Goal: Task Accomplishment & Management: Complete application form

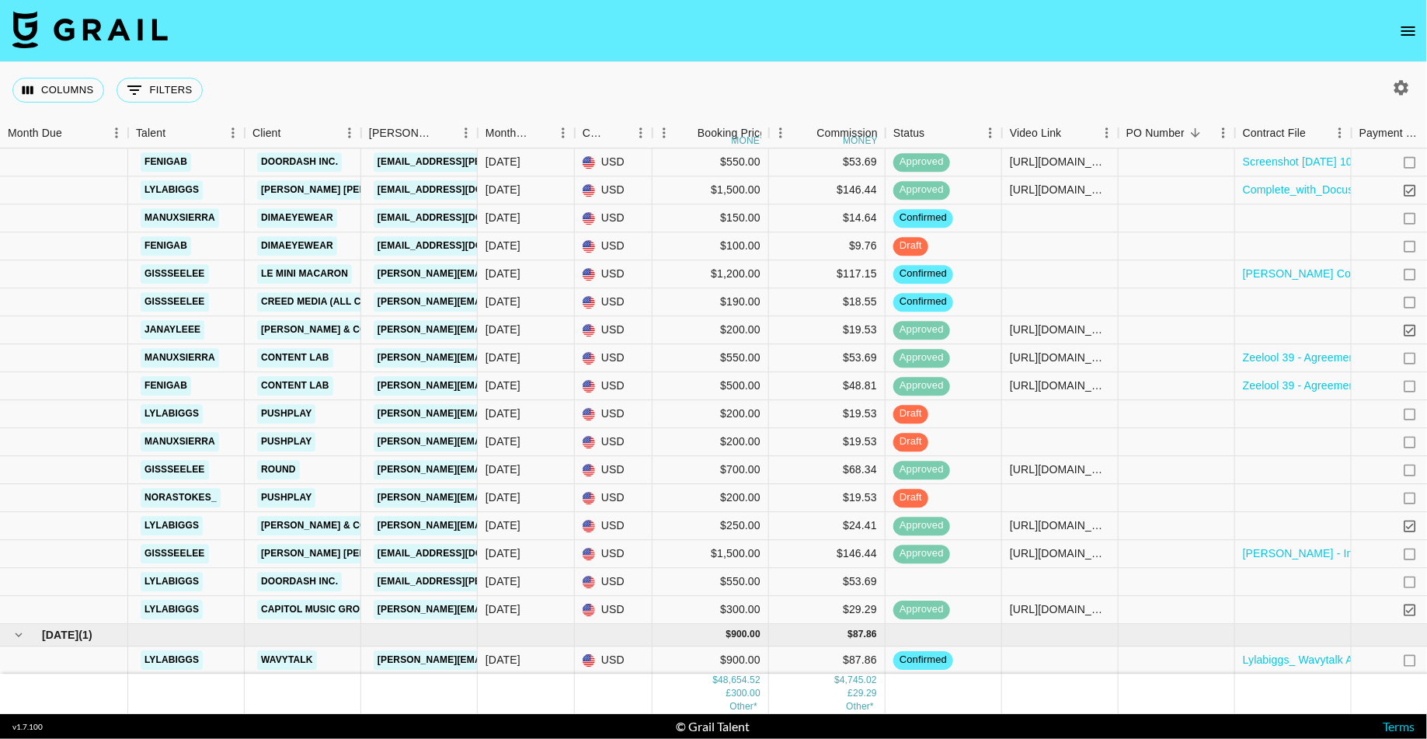
scroll to position [1839, 0]
click at [1055, 499] on div at bounding box center [1060, 499] width 117 height 28
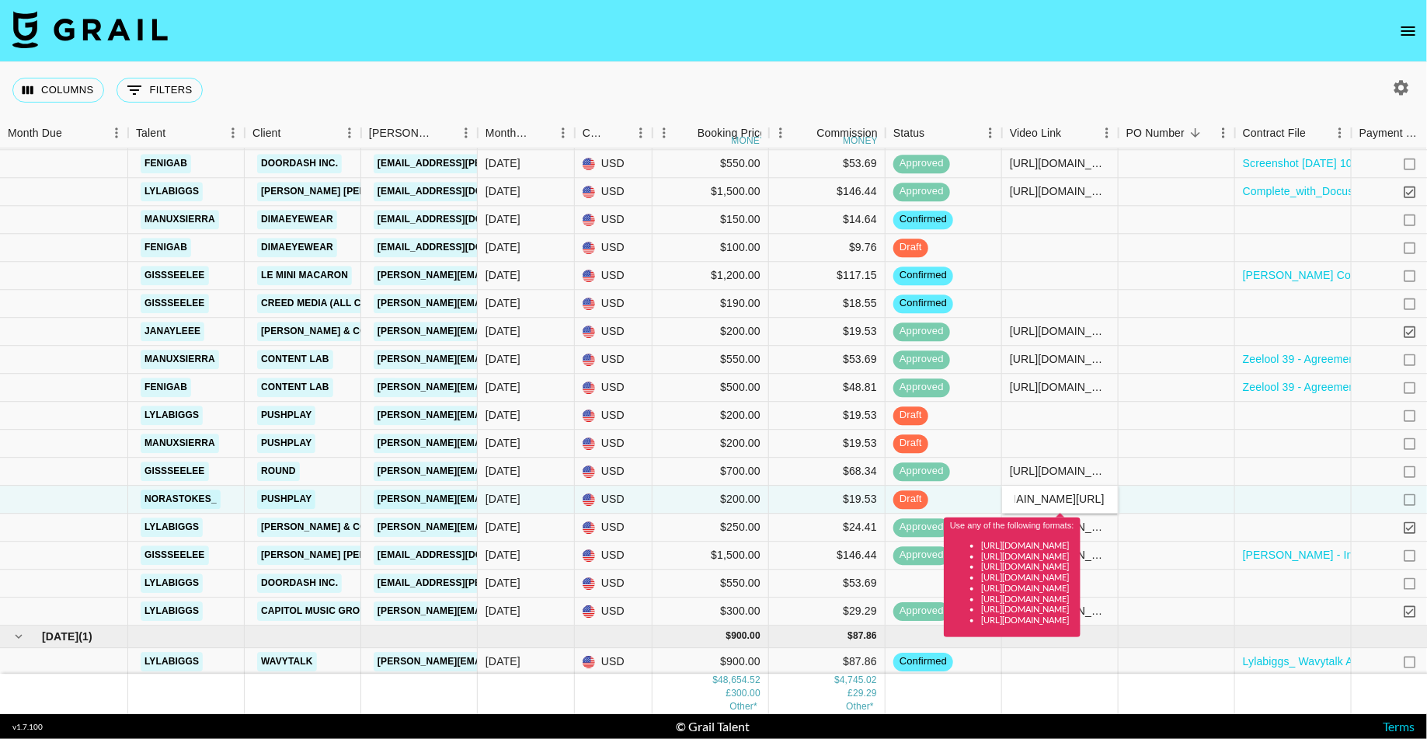
scroll to position [0, 0]
type input "[URL][DOMAIN_NAME]"
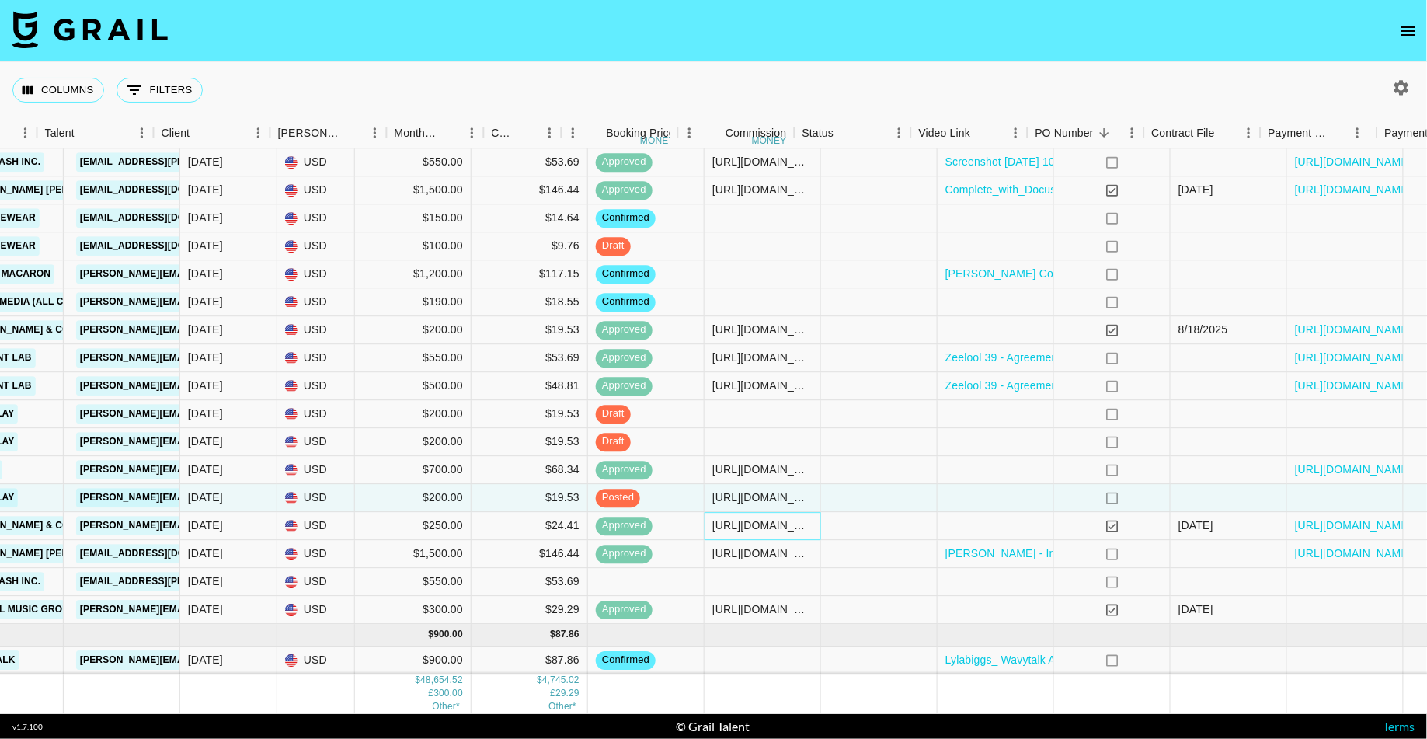
scroll to position [1841, 336]
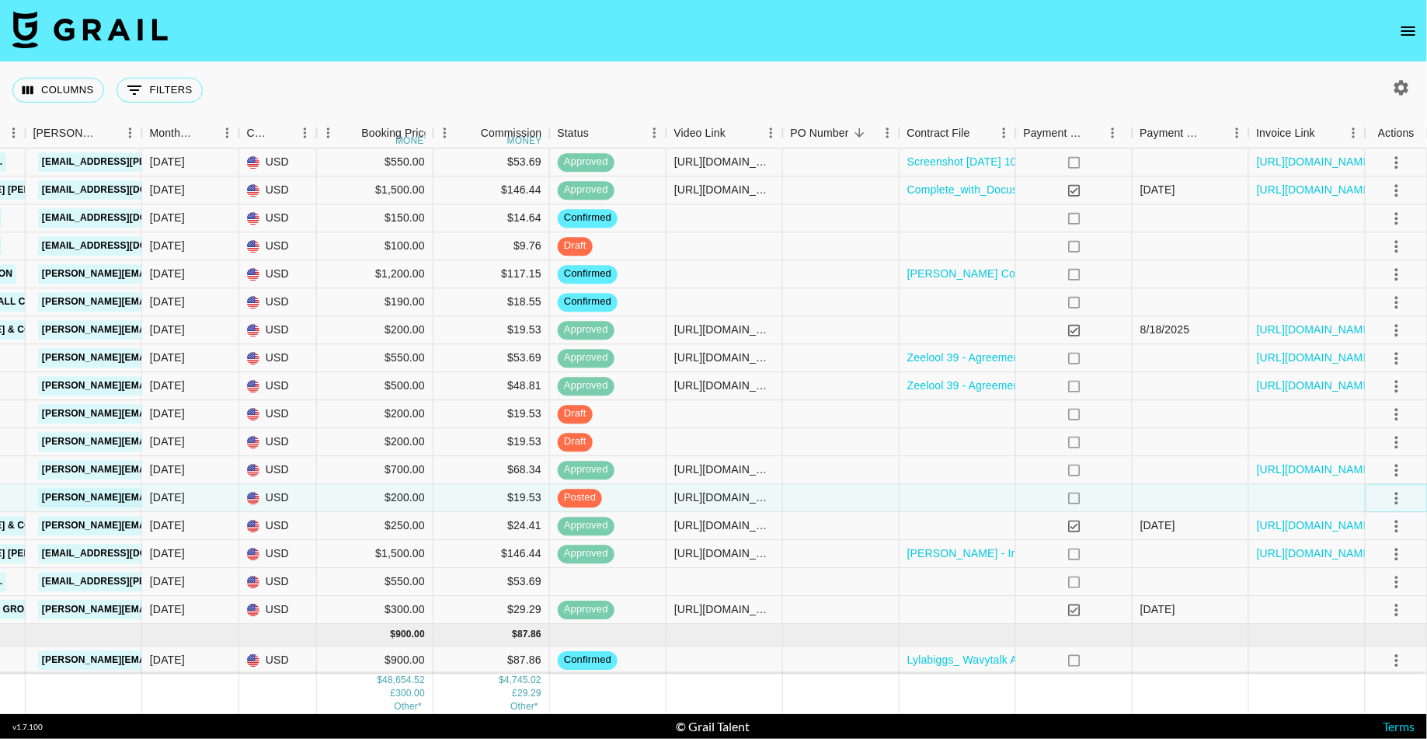
click at [1395, 491] on icon "select merge strategy" at bounding box center [1396, 497] width 19 height 19
click at [1342, 646] on div "Approve" at bounding box center [1362, 643] width 47 height 19
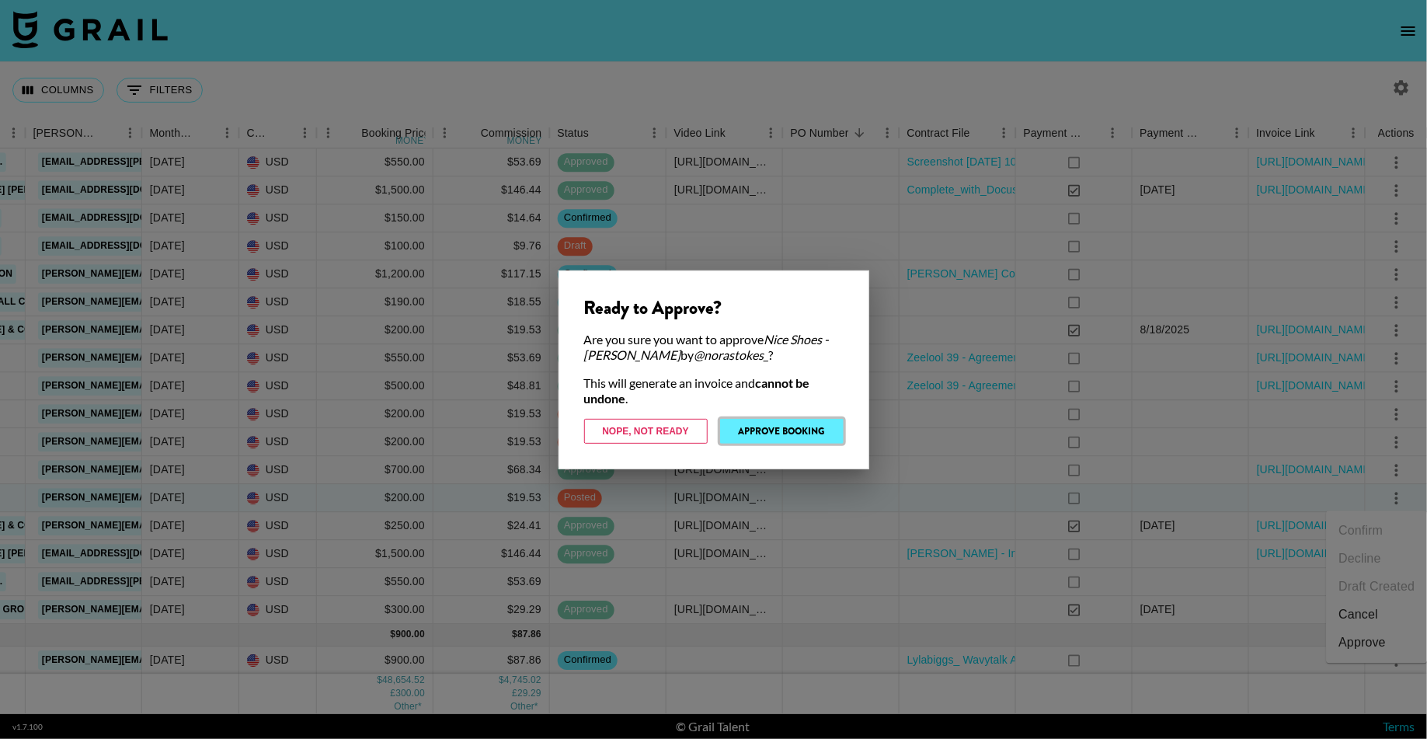
click at [814, 430] on button "Approve Booking" at bounding box center [782, 431] width 124 height 25
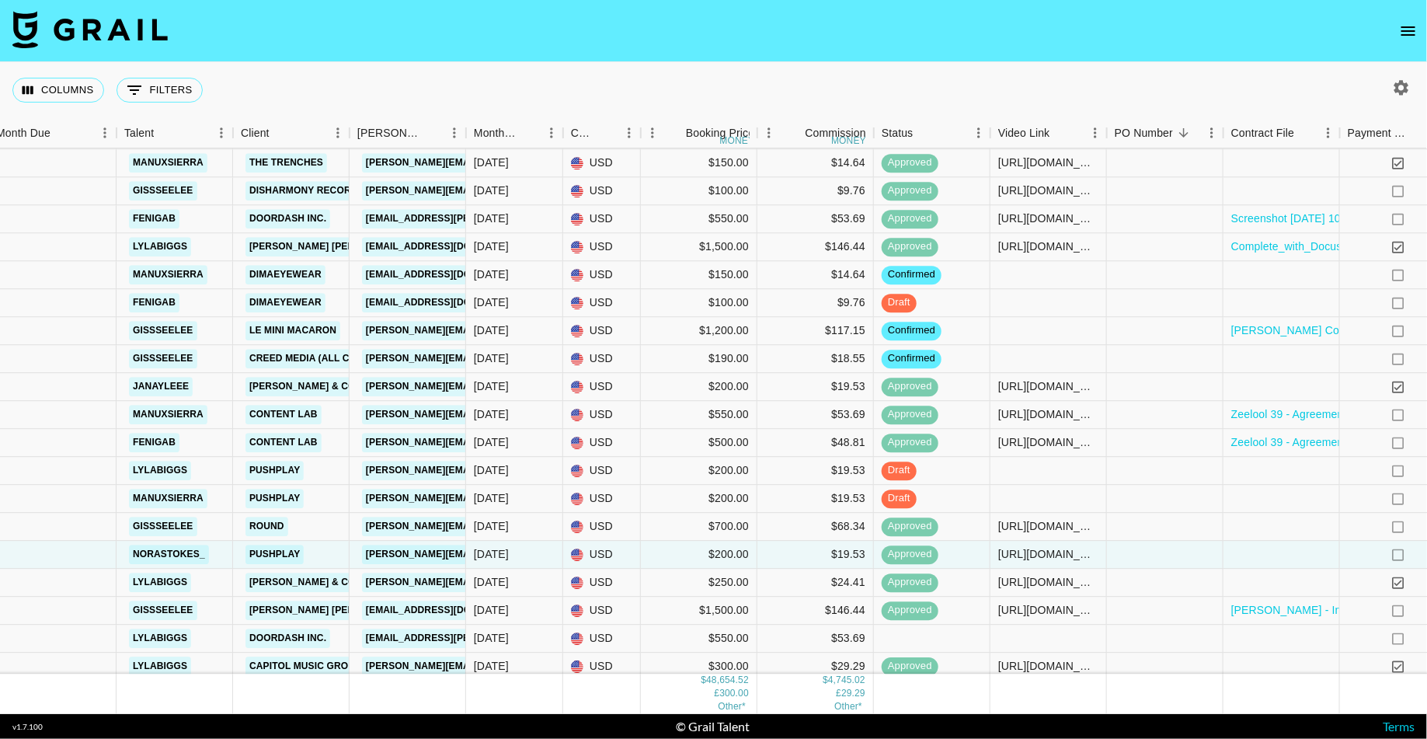
scroll to position [1769, 12]
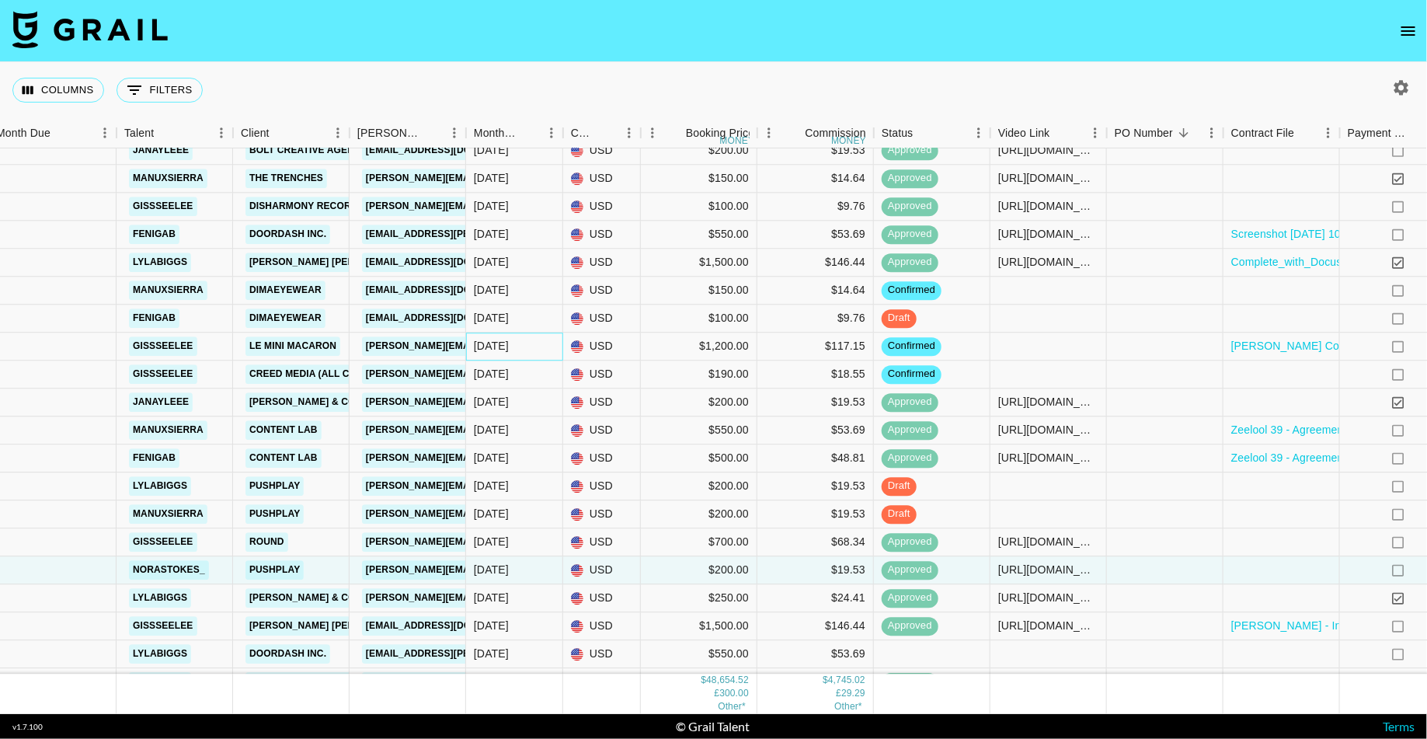
click at [482, 342] on div "[DATE]" at bounding box center [491, 346] width 35 height 16
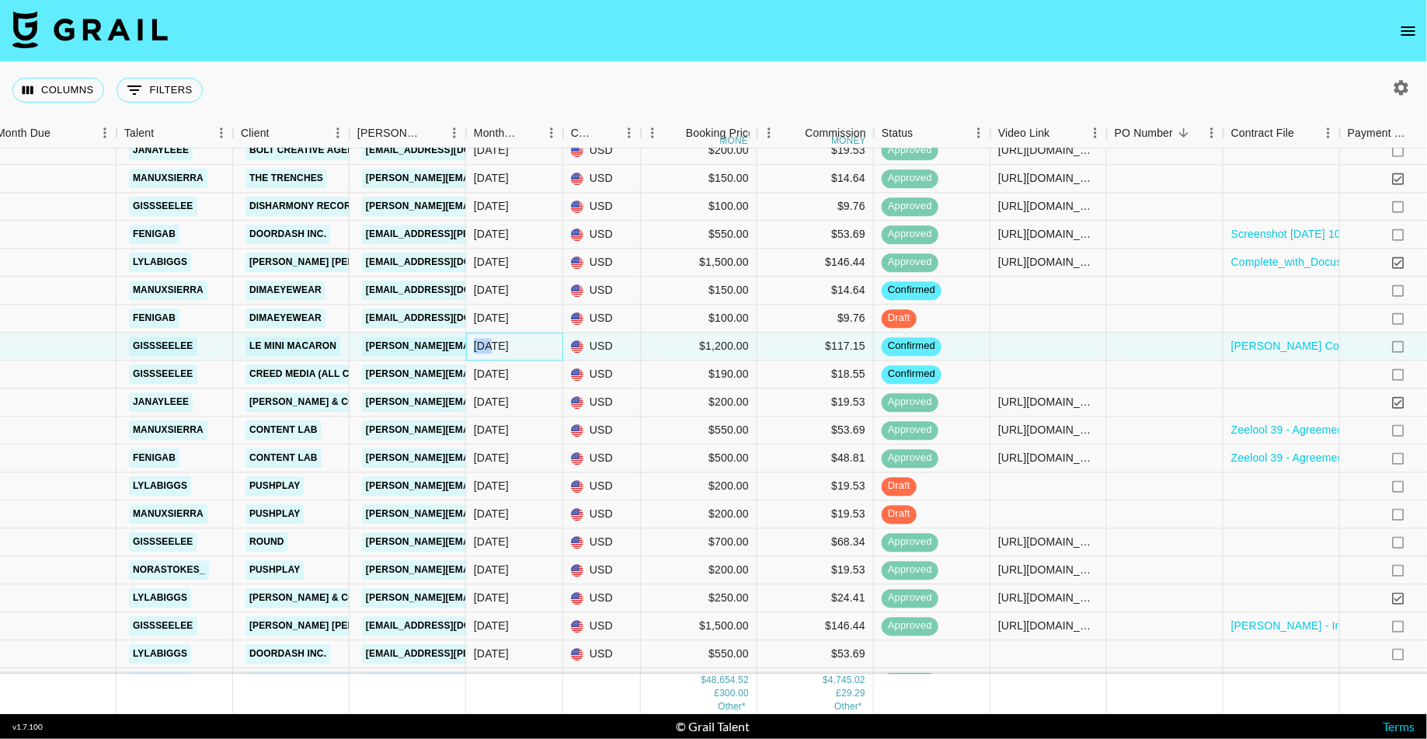
click at [482, 343] on div "[DATE]" at bounding box center [491, 346] width 35 height 16
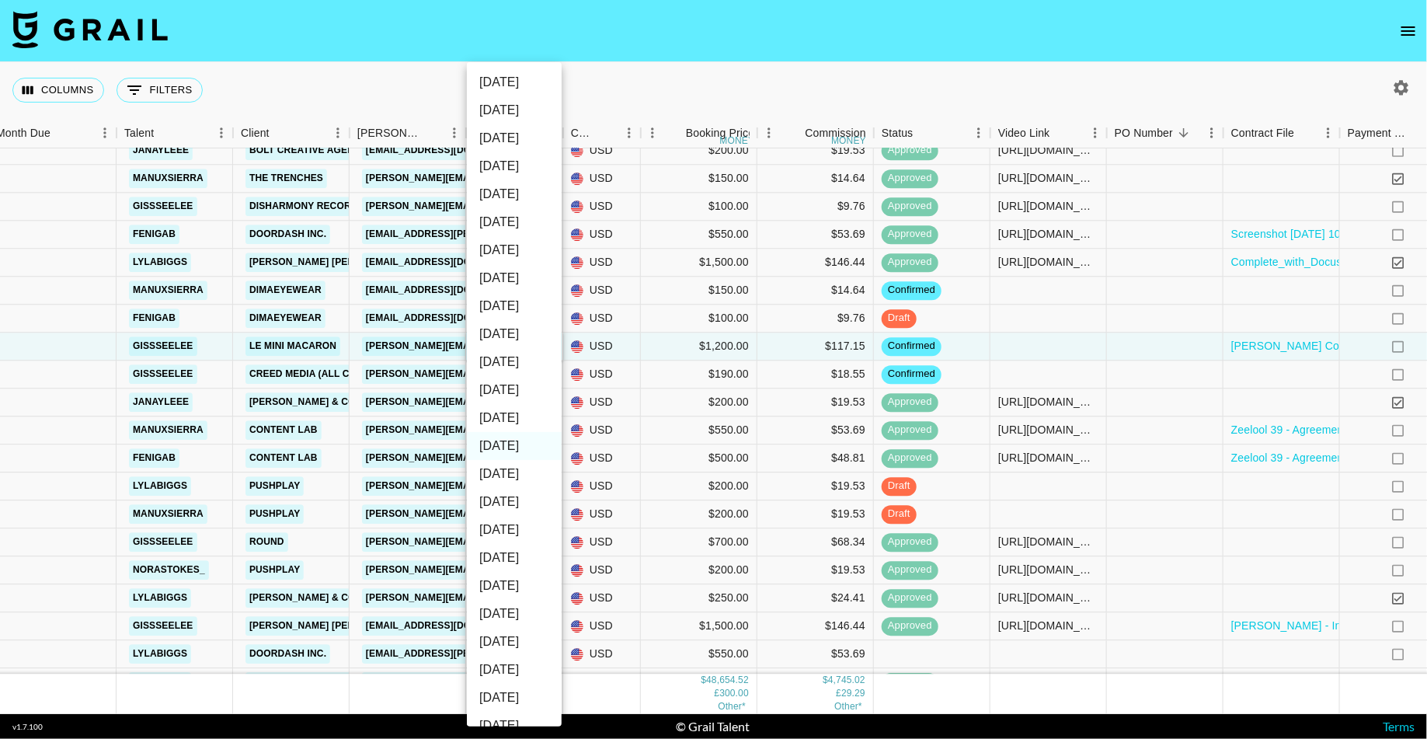
click at [483, 428] on li "[DATE]" at bounding box center [514, 418] width 95 height 28
type input "[DATE]"
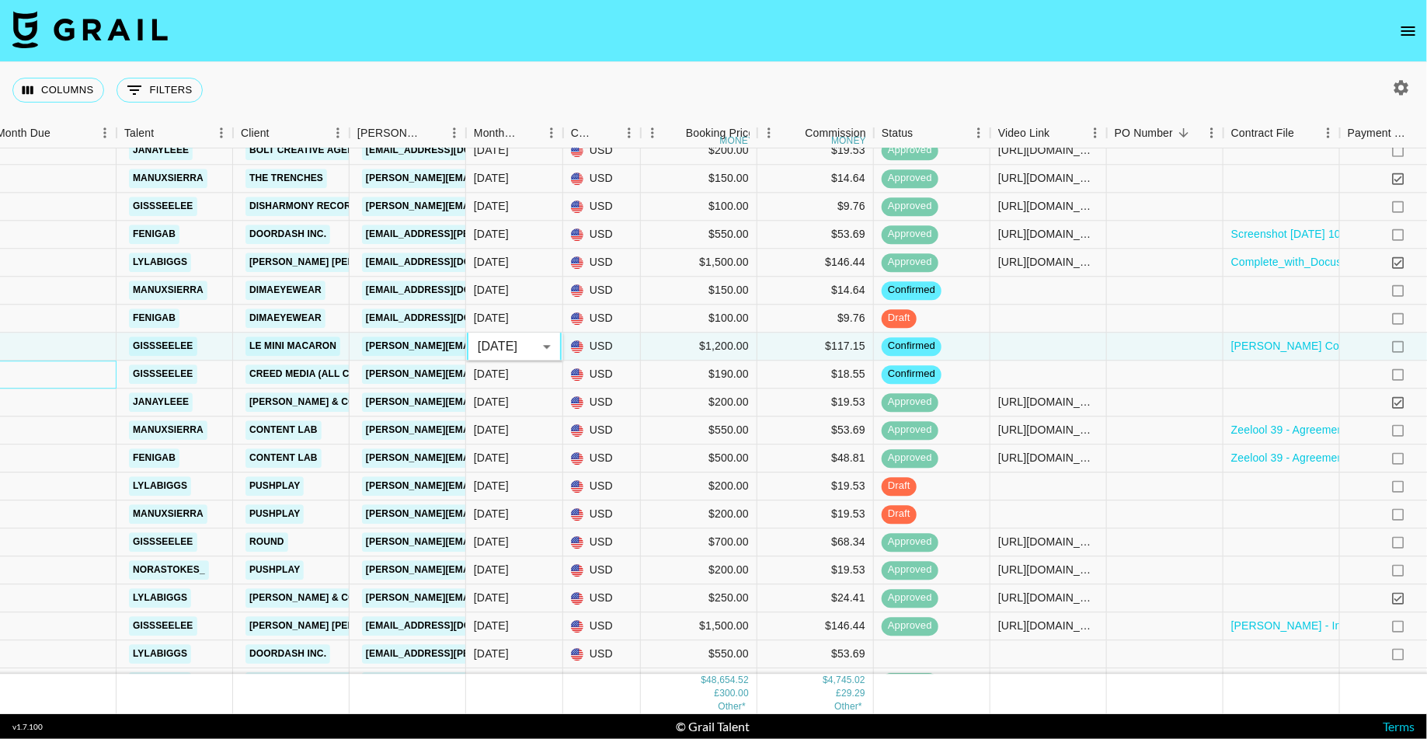
click at [89, 380] on div at bounding box center [52, 374] width 128 height 28
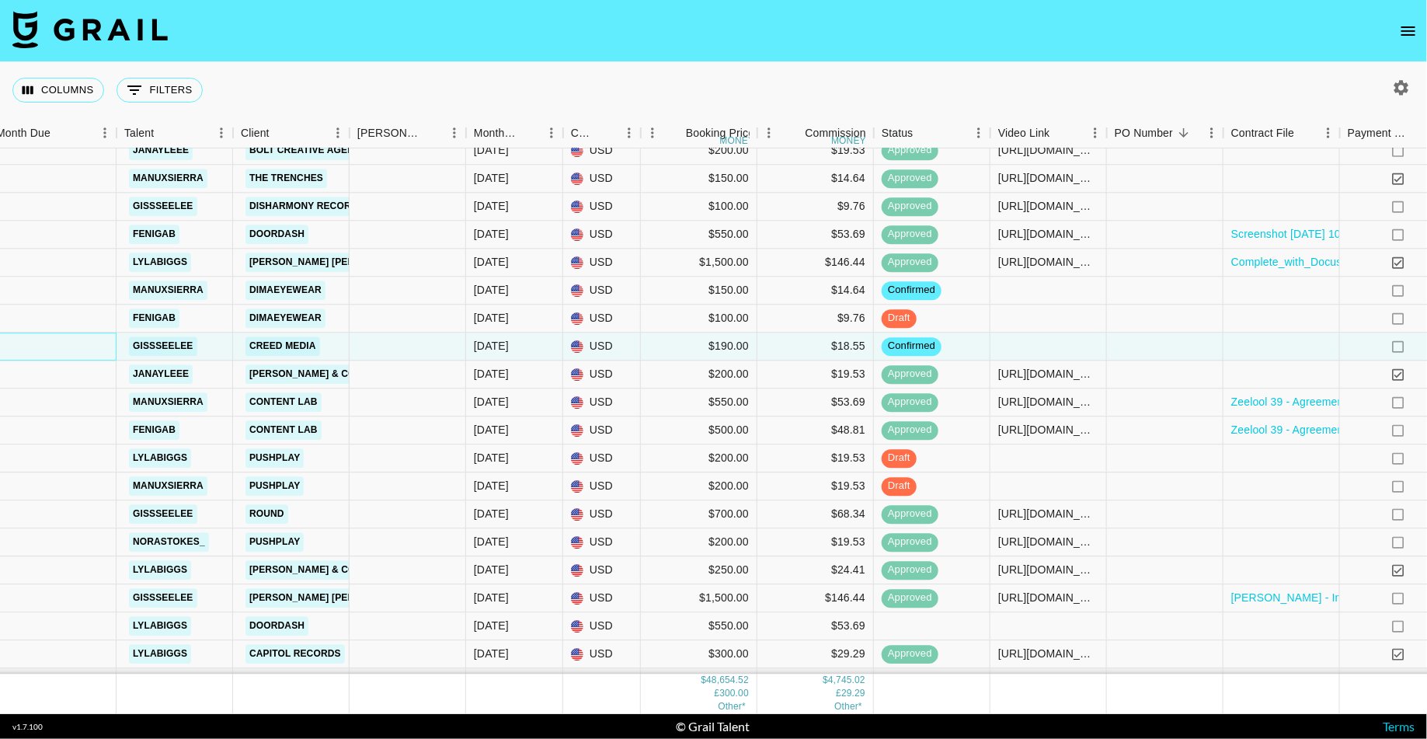
scroll to position [1800, 12]
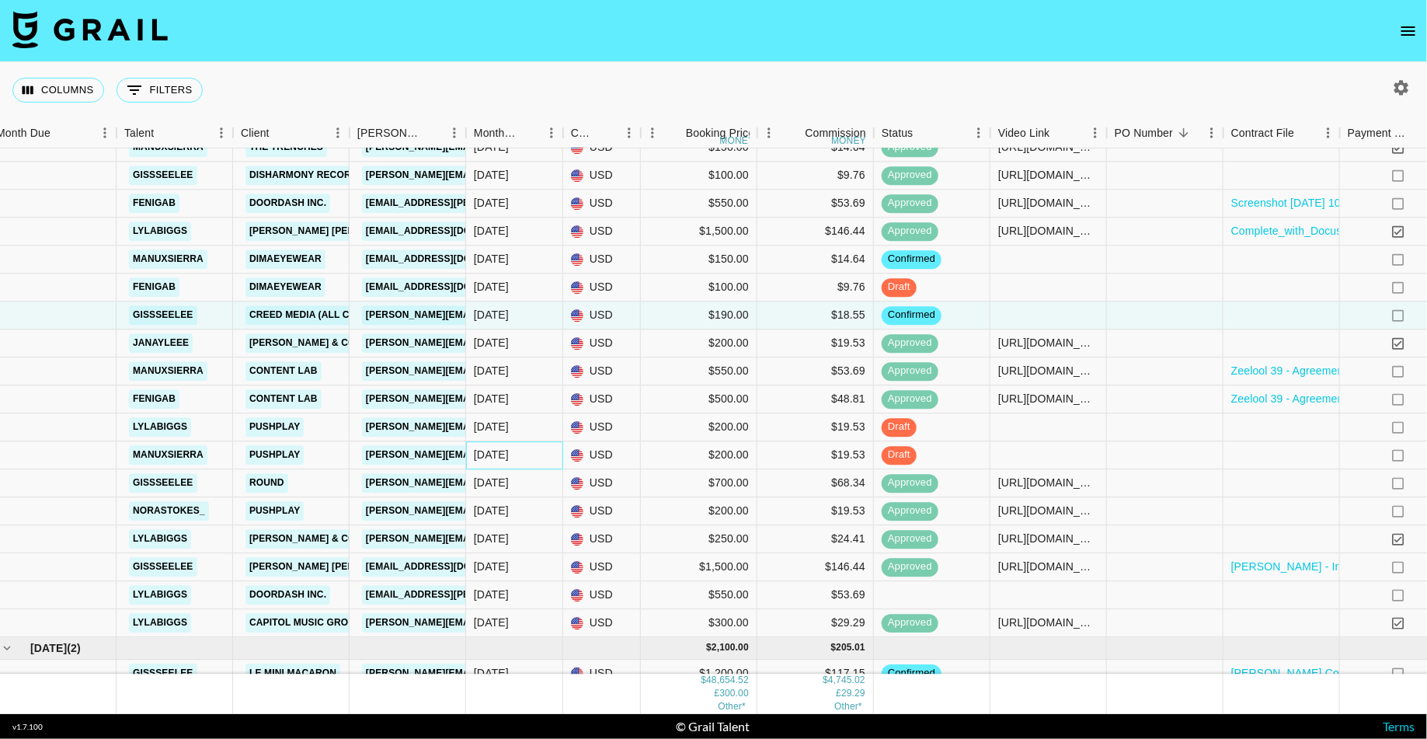
click at [485, 454] on div "[DATE]" at bounding box center [491, 455] width 35 height 16
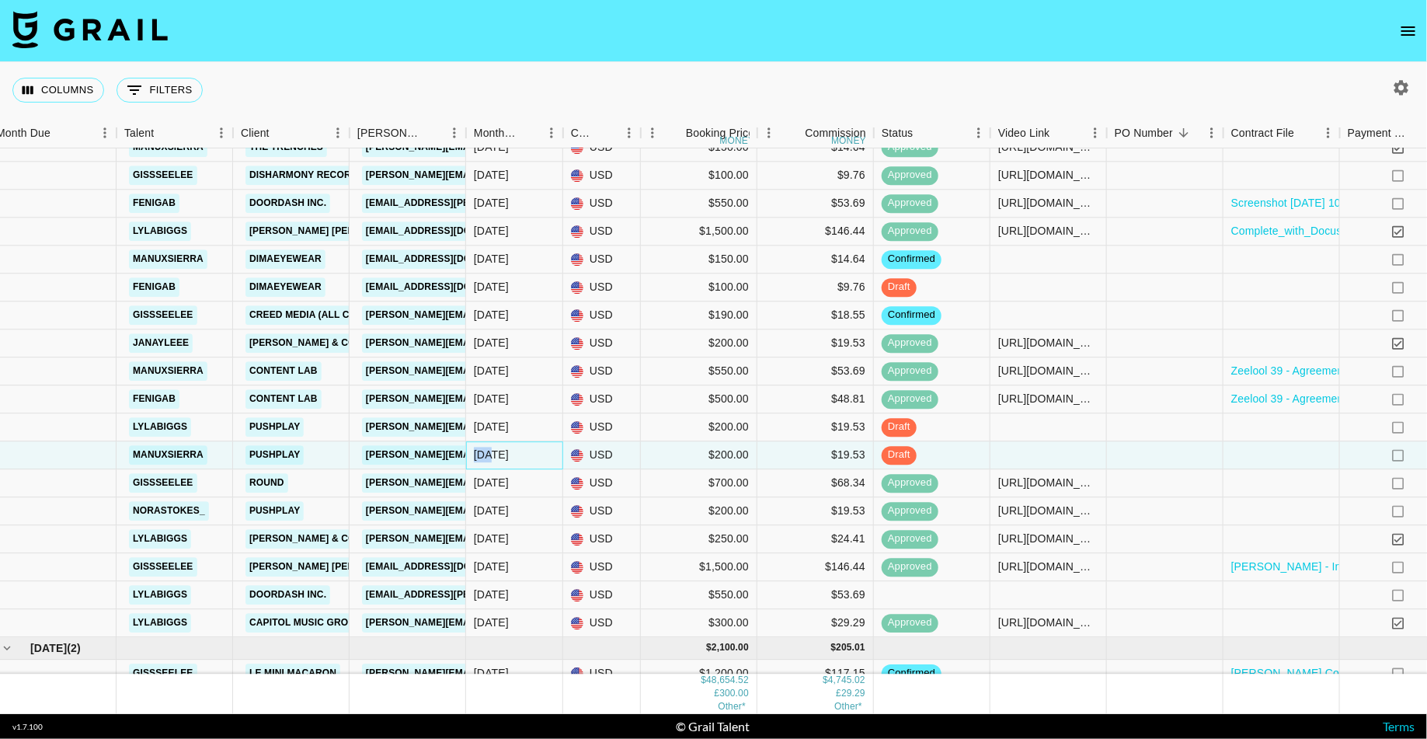
click at [485, 454] on div "[DATE]" at bounding box center [491, 455] width 35 height 16
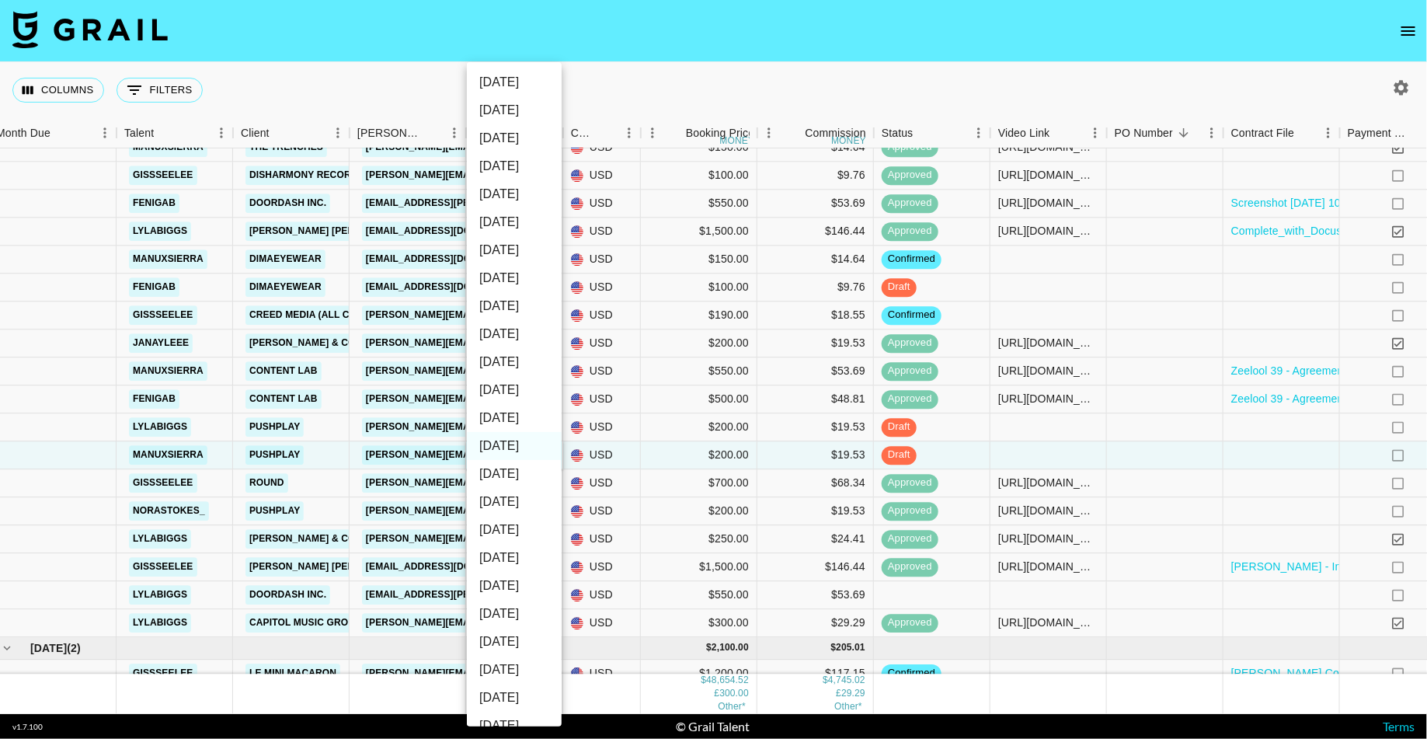
click at [497, 422] on li "[DATE]" at bounding box center [514, 418] width 95 height 28
type input "[DATE]"
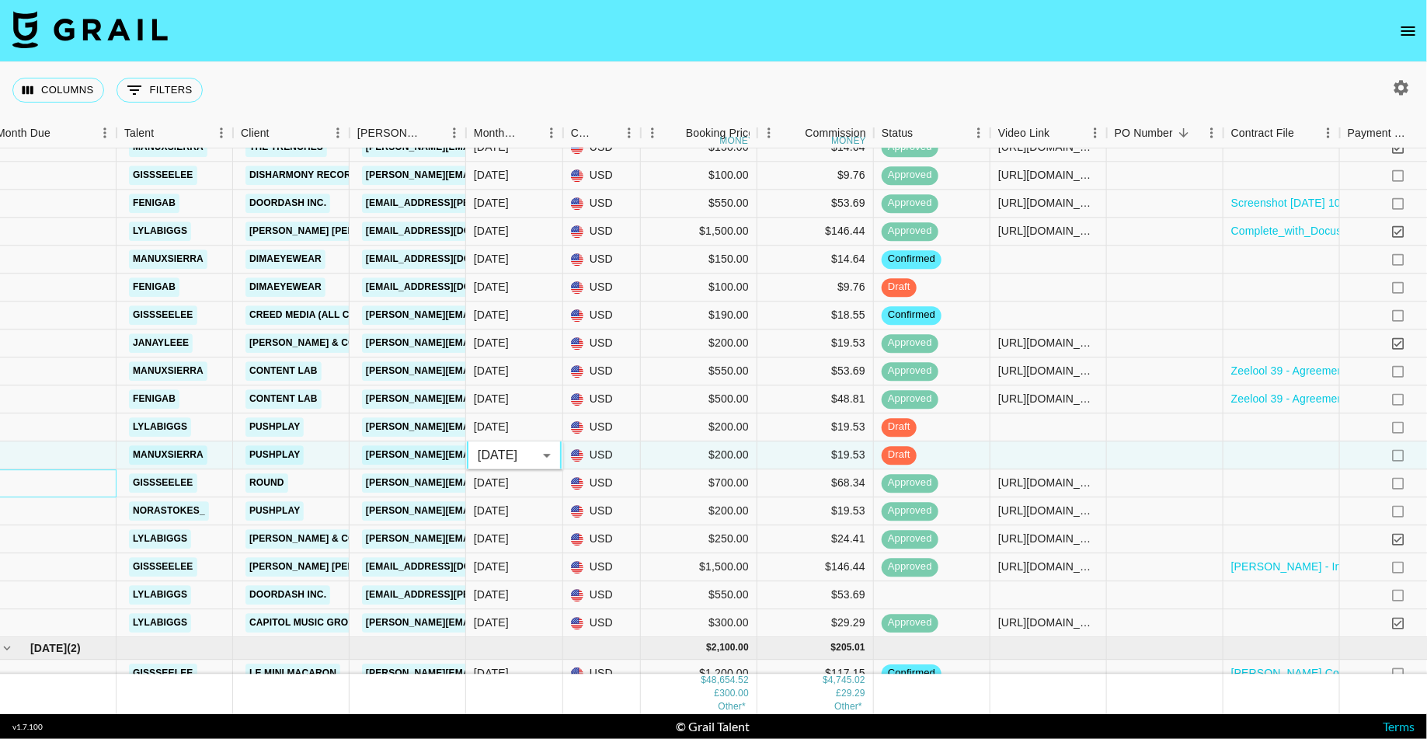
click at [58, 473] on div at bounding box center [52, 483] width 128 height 28
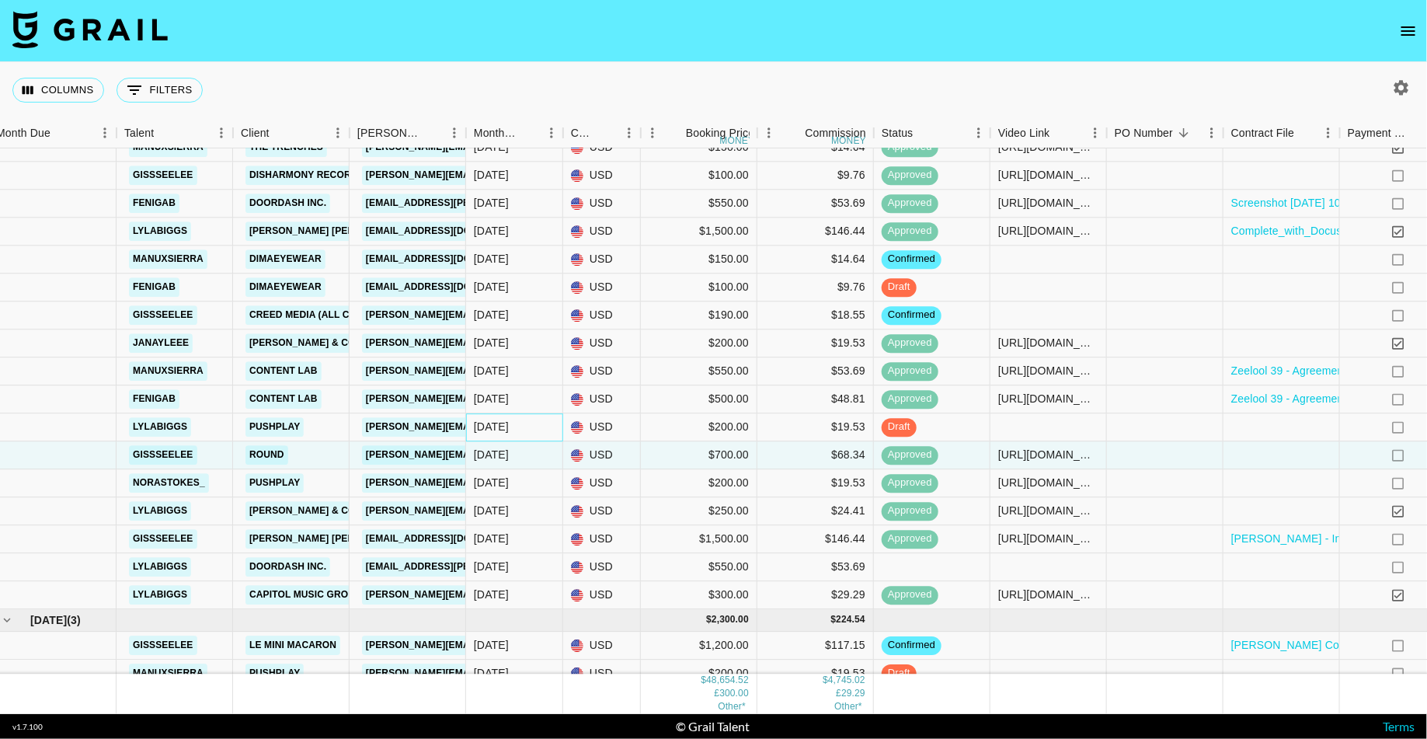
click at [497, 428] on div "[DATE]" at bounding box center [491, 427] width 35 height 16
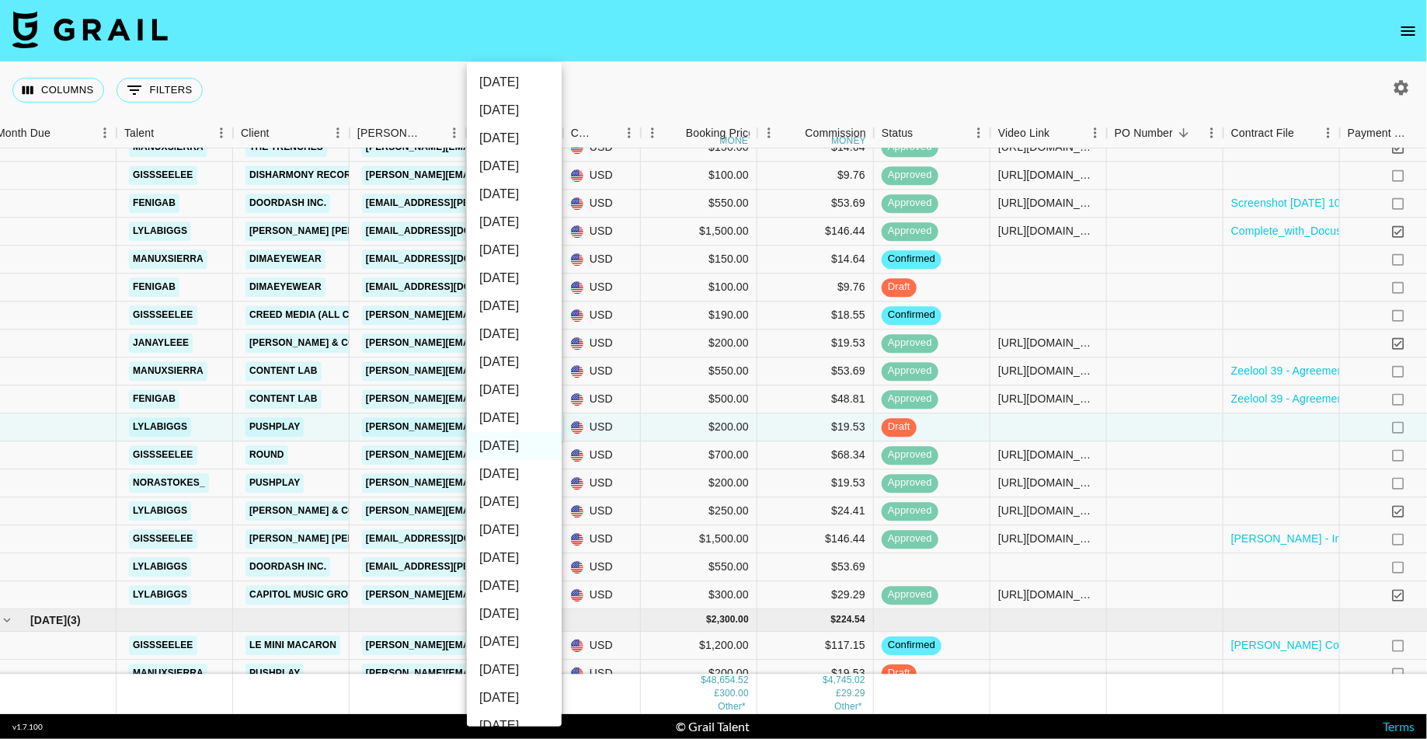
click at [496, 412] on li "[DATE]" at bounding box center [514, 418] width 95 height 28
type input "[DATE]"
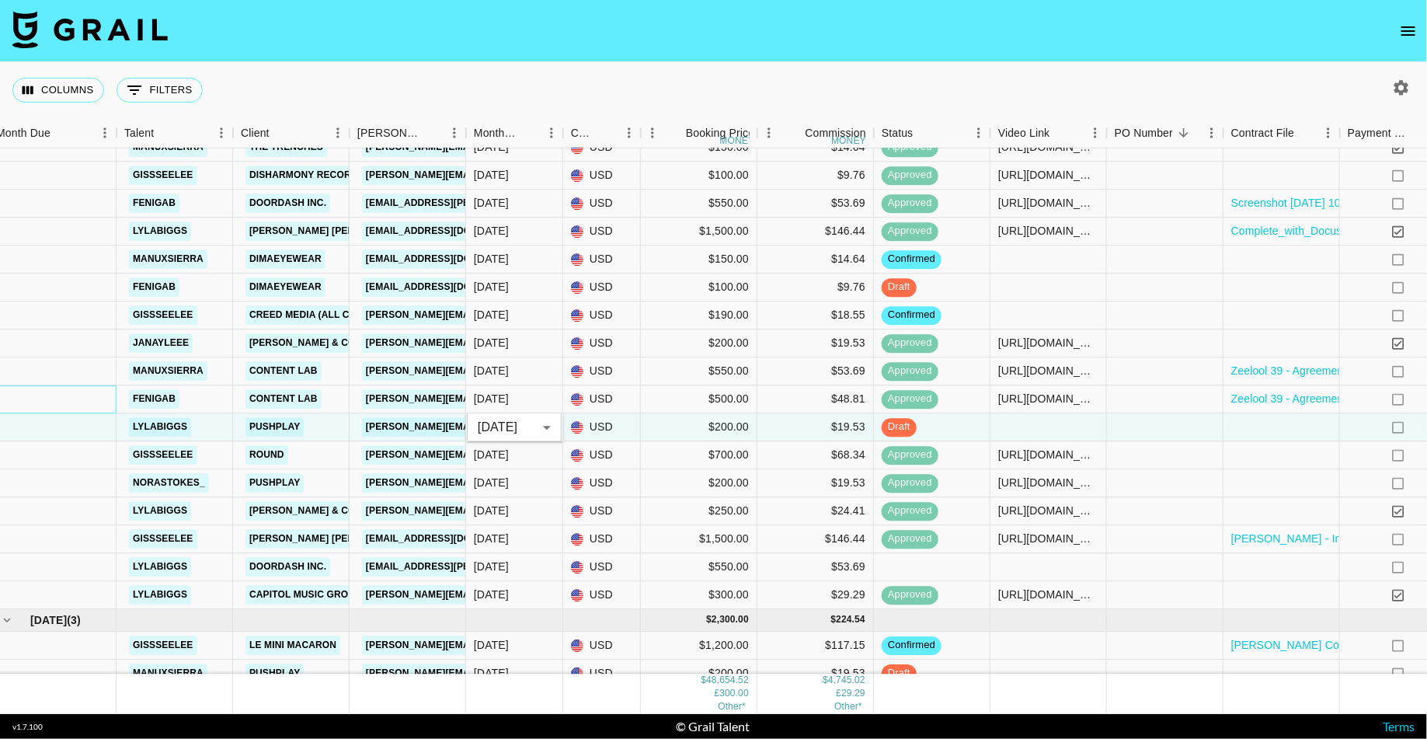
click at [54, 408] on div at bounding box center [52, 399] width 128 height 28
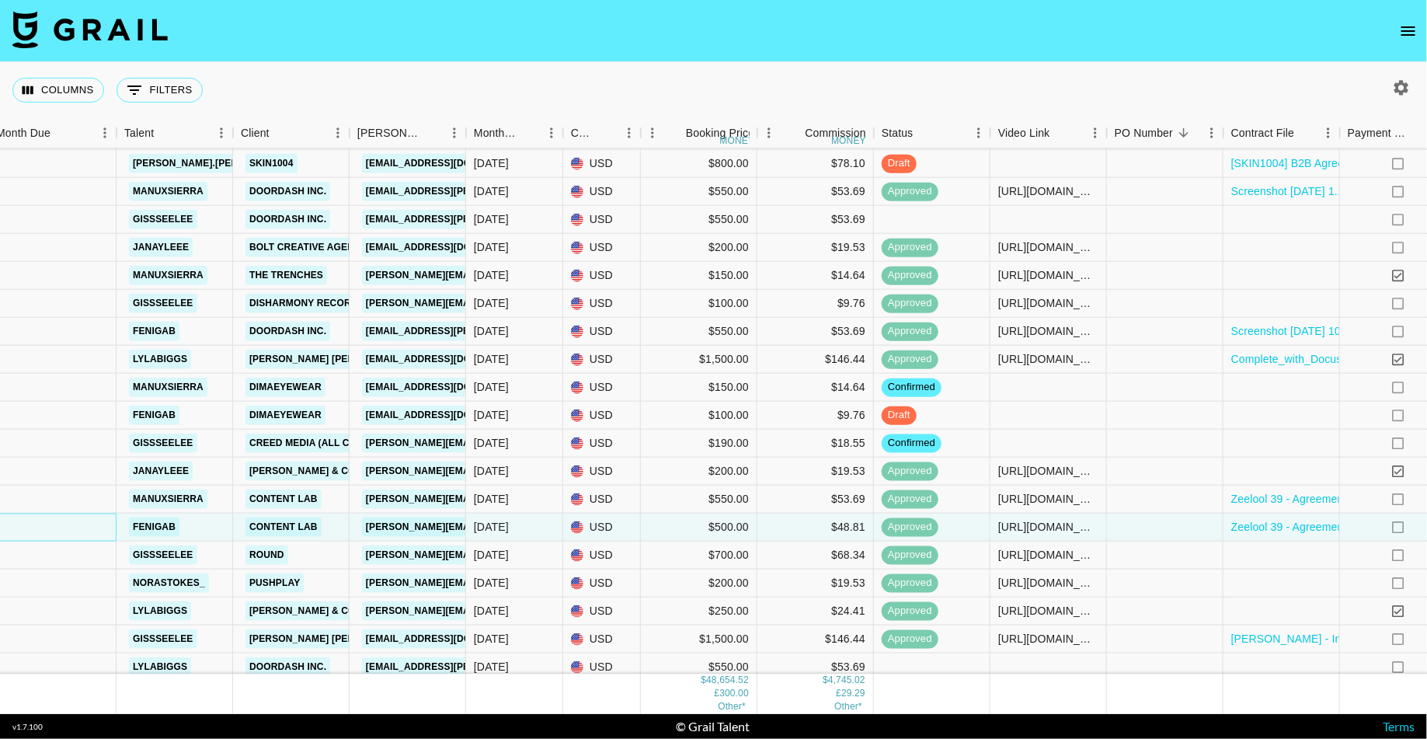
scroll to position [1641, 12]
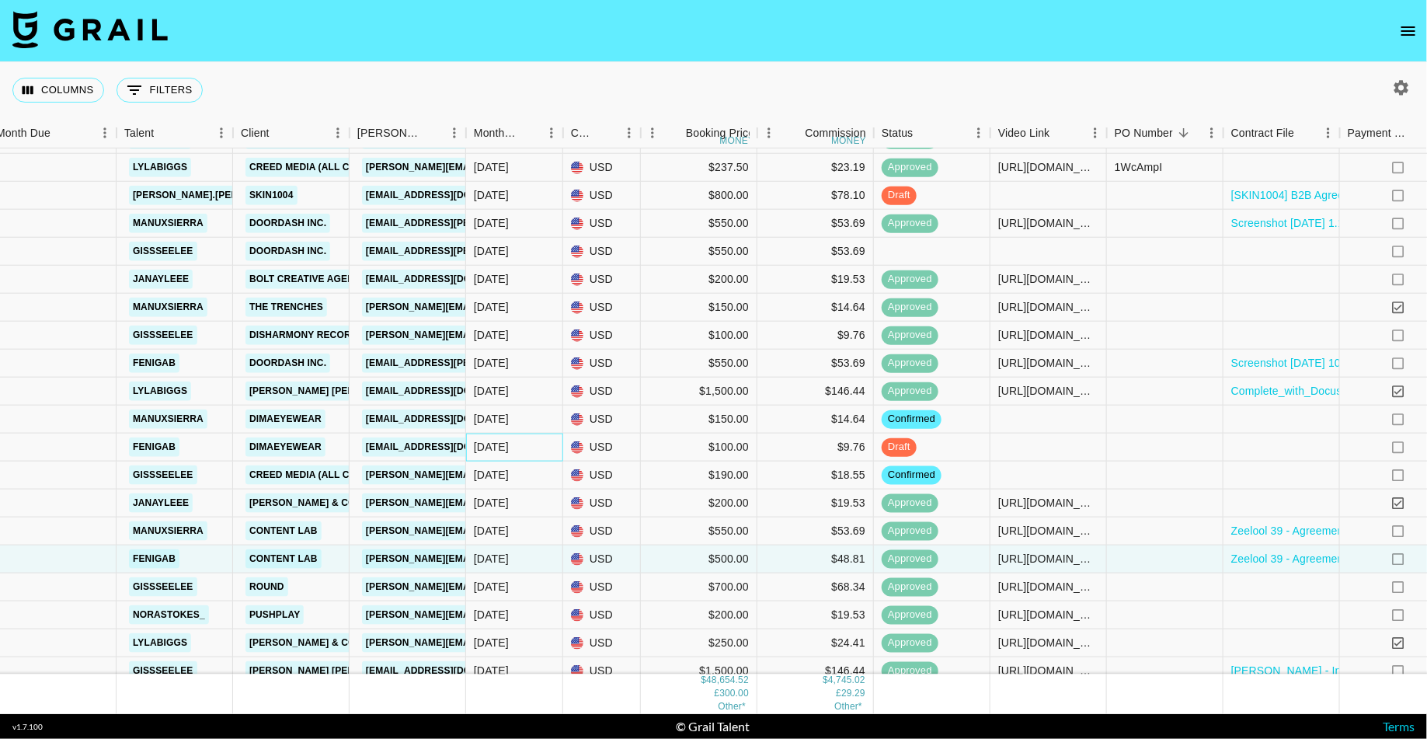
click at [489, 448] on div "[DATE]" at bounding box center [491, 447] width 35 height 16
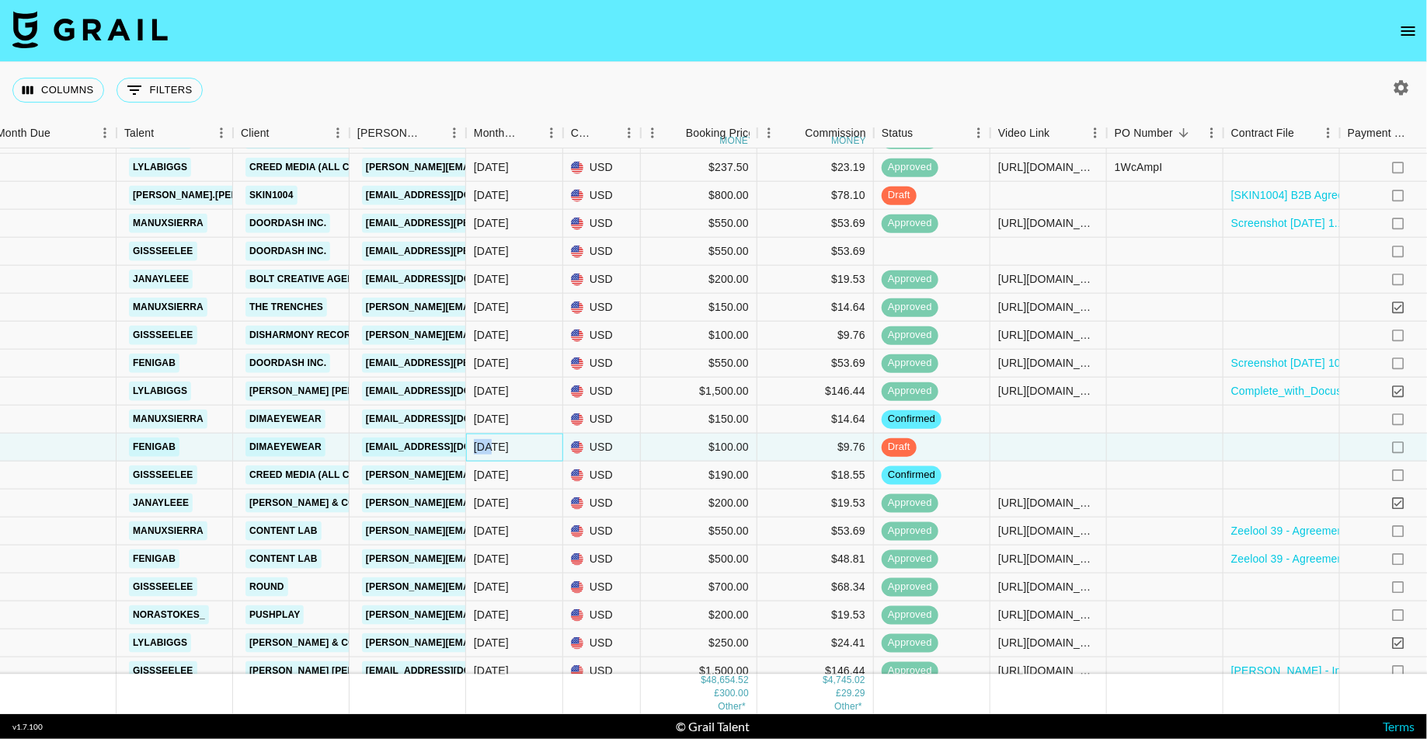
click at [489, 448] on div "[DATE]" at bounding box center [491, 447] width 35 height 16
click at [498, 425] on li "[DATE]" at bounding box center [514, 418] width 95 height 28
type input "[DATE]"
click at [77, 445] on div at bounding box center [52, 447] width 128 height 28
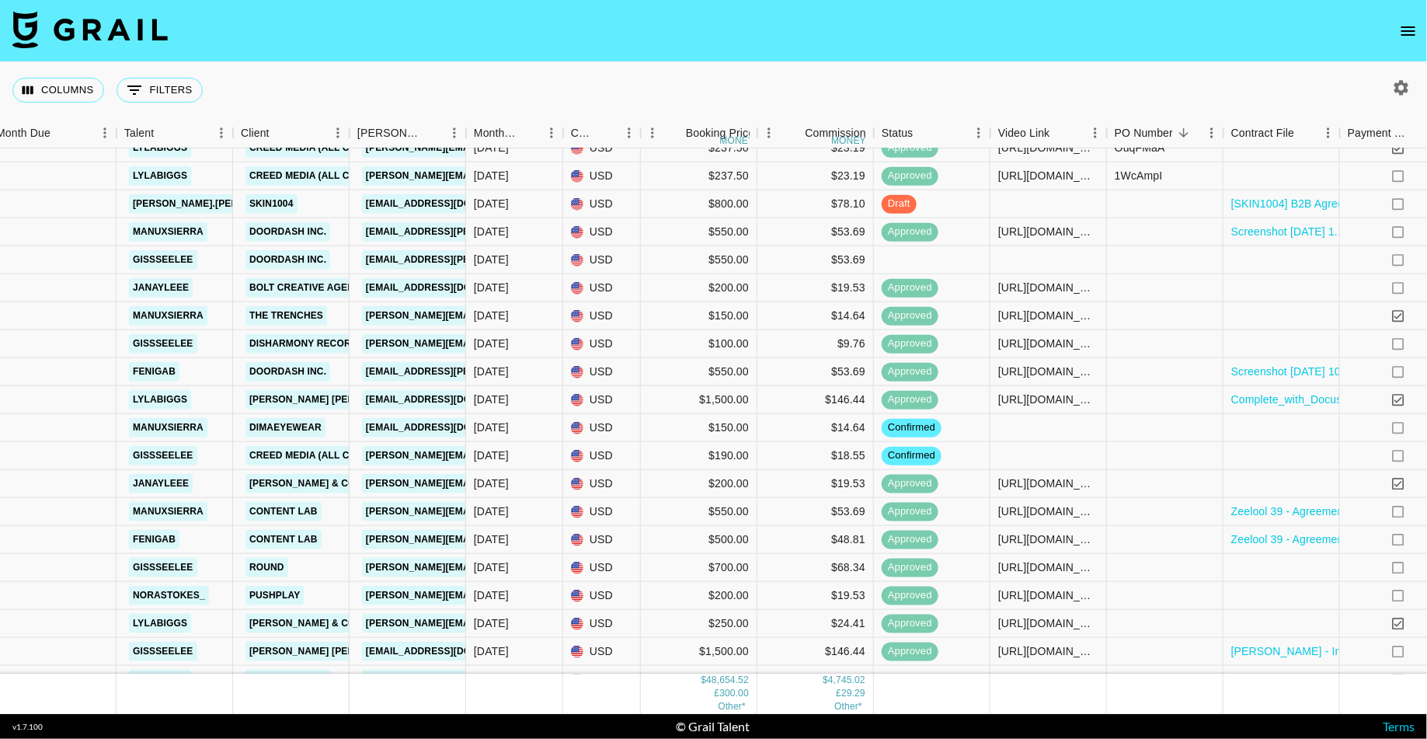
scroll to position [1630, 12]
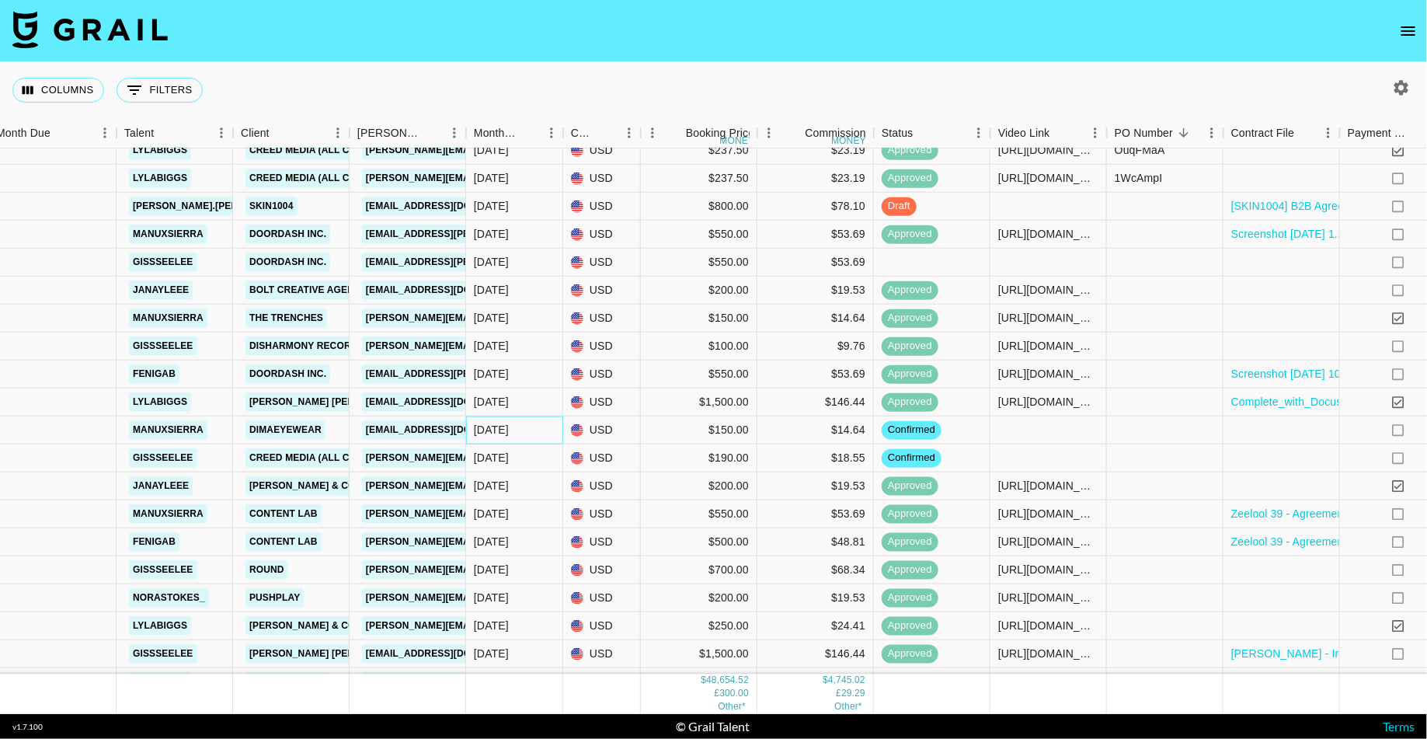
click at [500, 427] on div "[DATE]" at bounding box center [491, 430] width 35 height 16
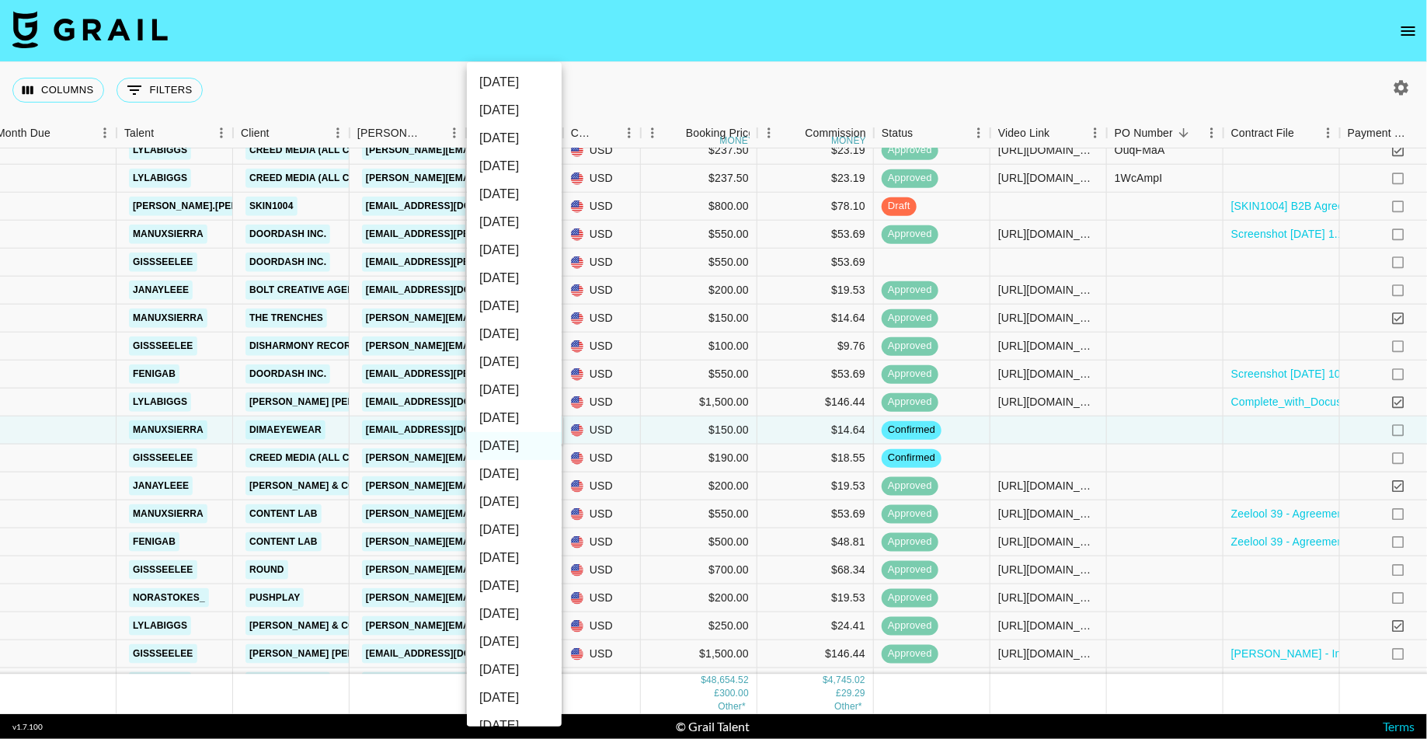
click at [503, 416] on li "[DATE]" at bounding box center [514, 418] width 95 height 28
type input "[DATE]"
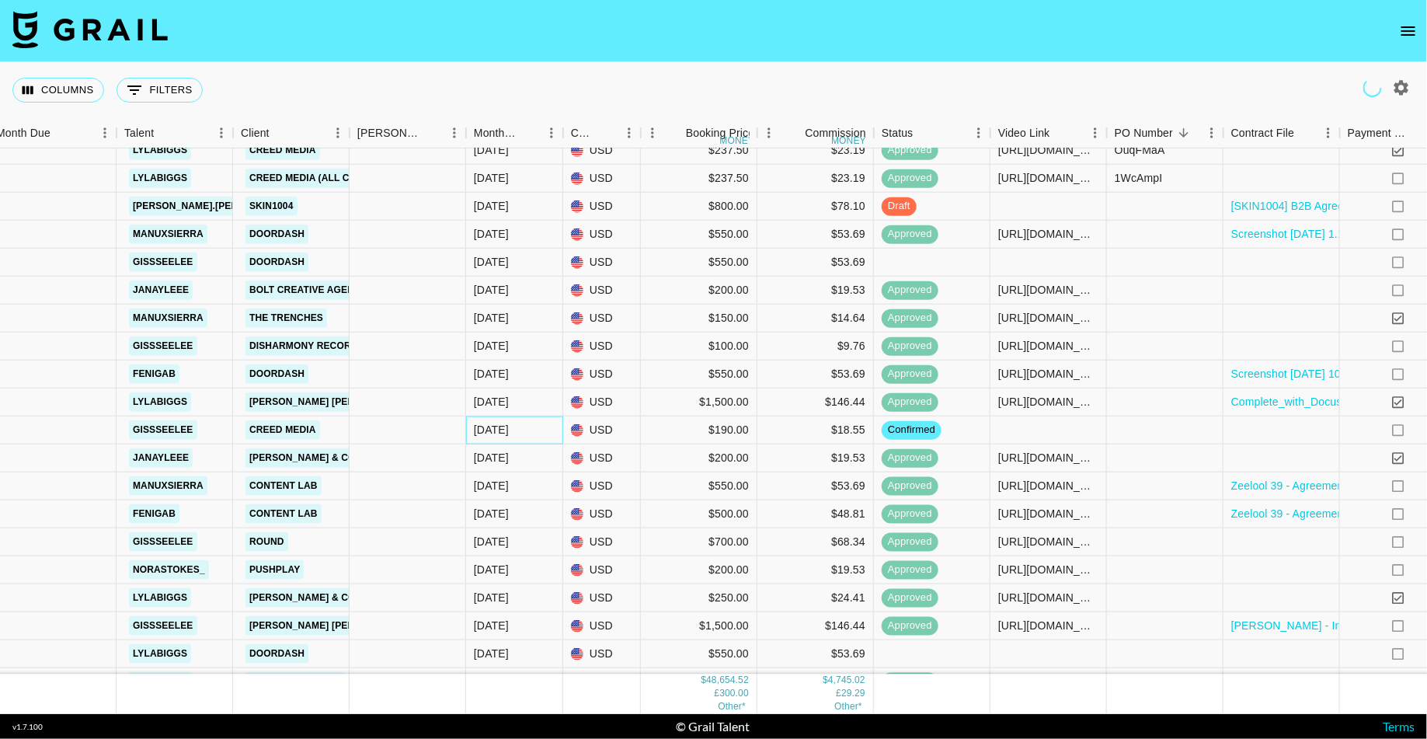
click at [503, 437] on div "[DATE]" at bounding box center [514, 430] width 97 height 28
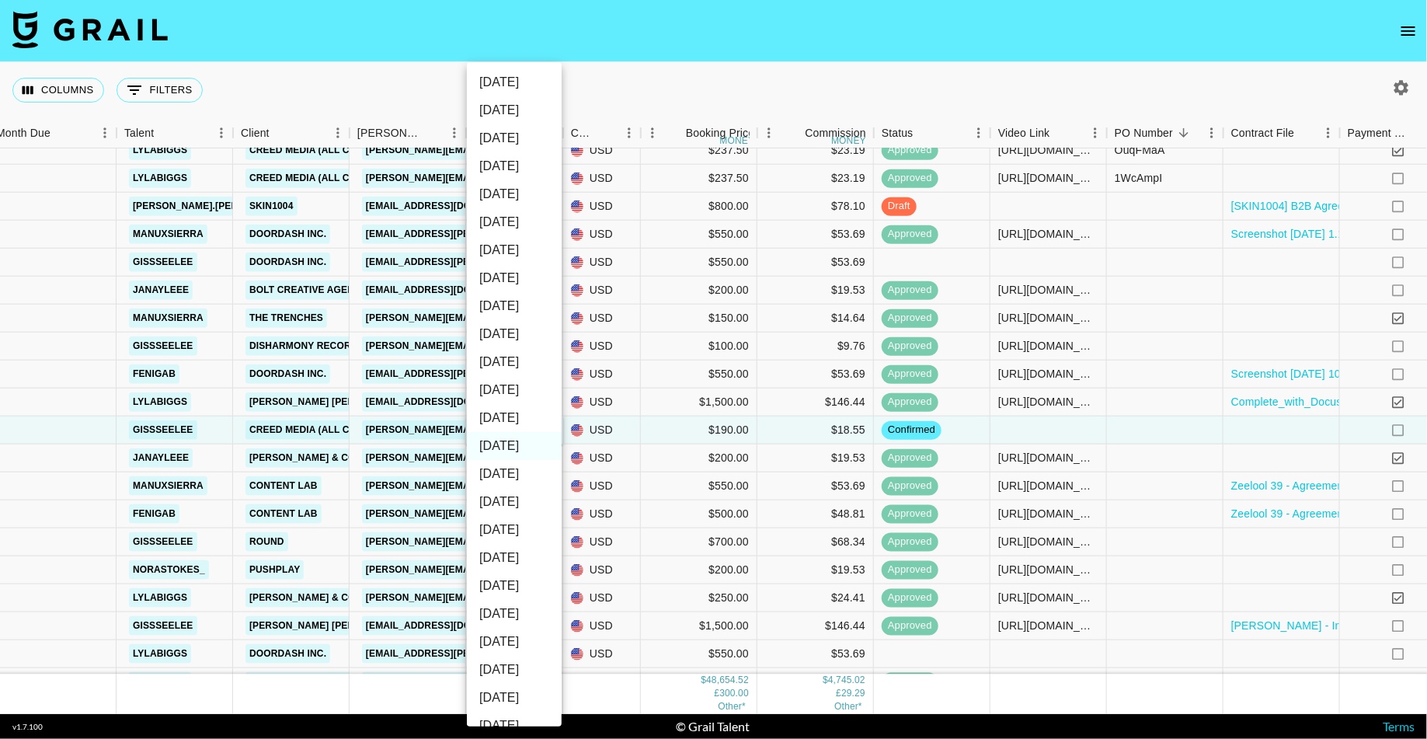
click at [490, 417] on li "[DATE]" at bounding box center [514, 418] width 95 height 28
type input "[DATE]"
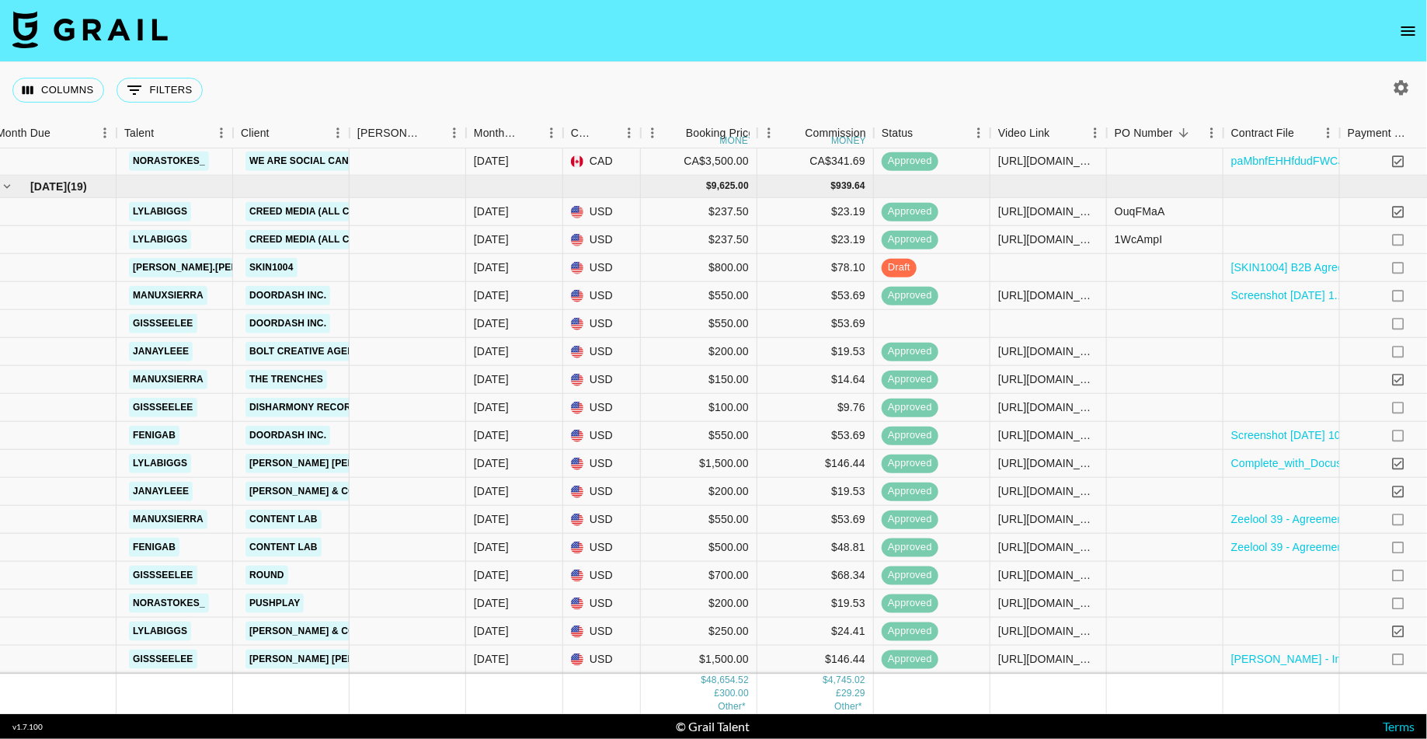
scroll to position [1589, 12]
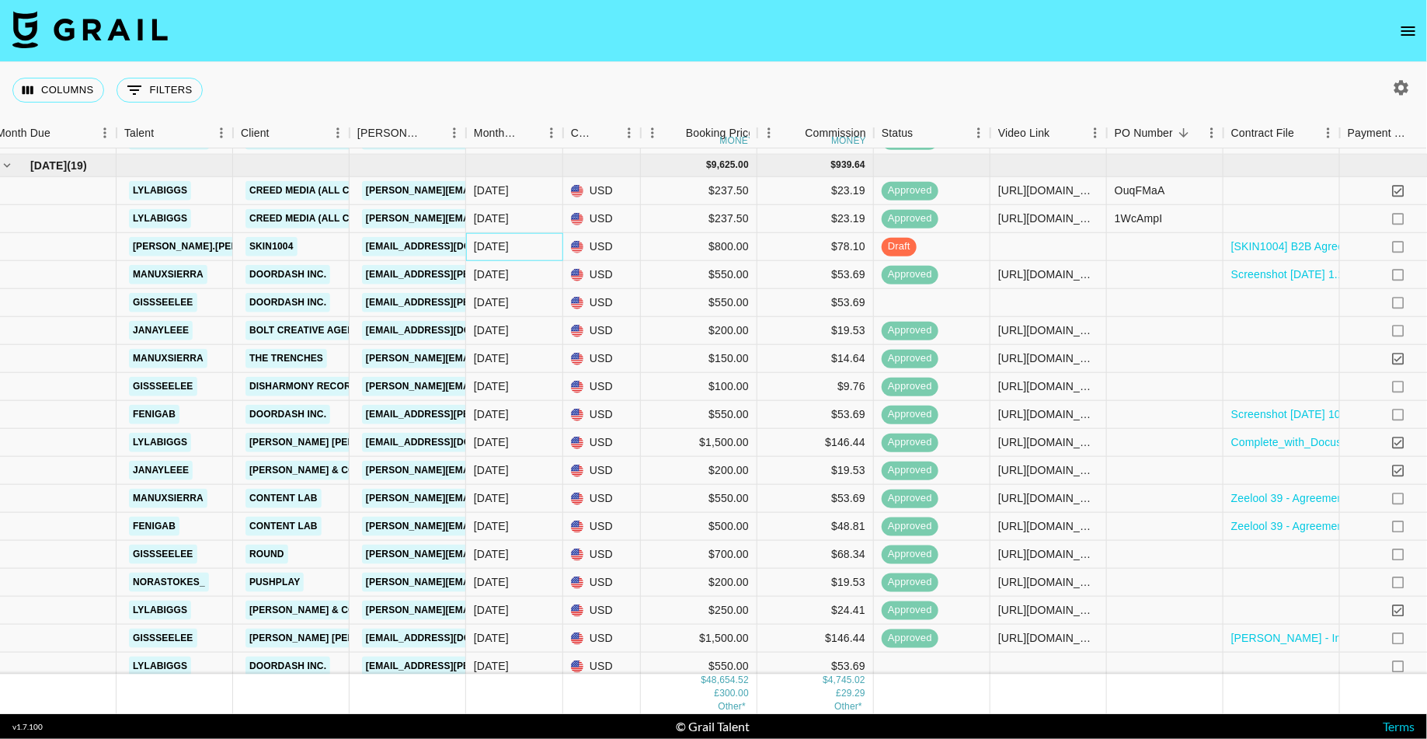
click at [496, 242] on div "[DATE]" at bounding box center [491, 246] width 35 height 16
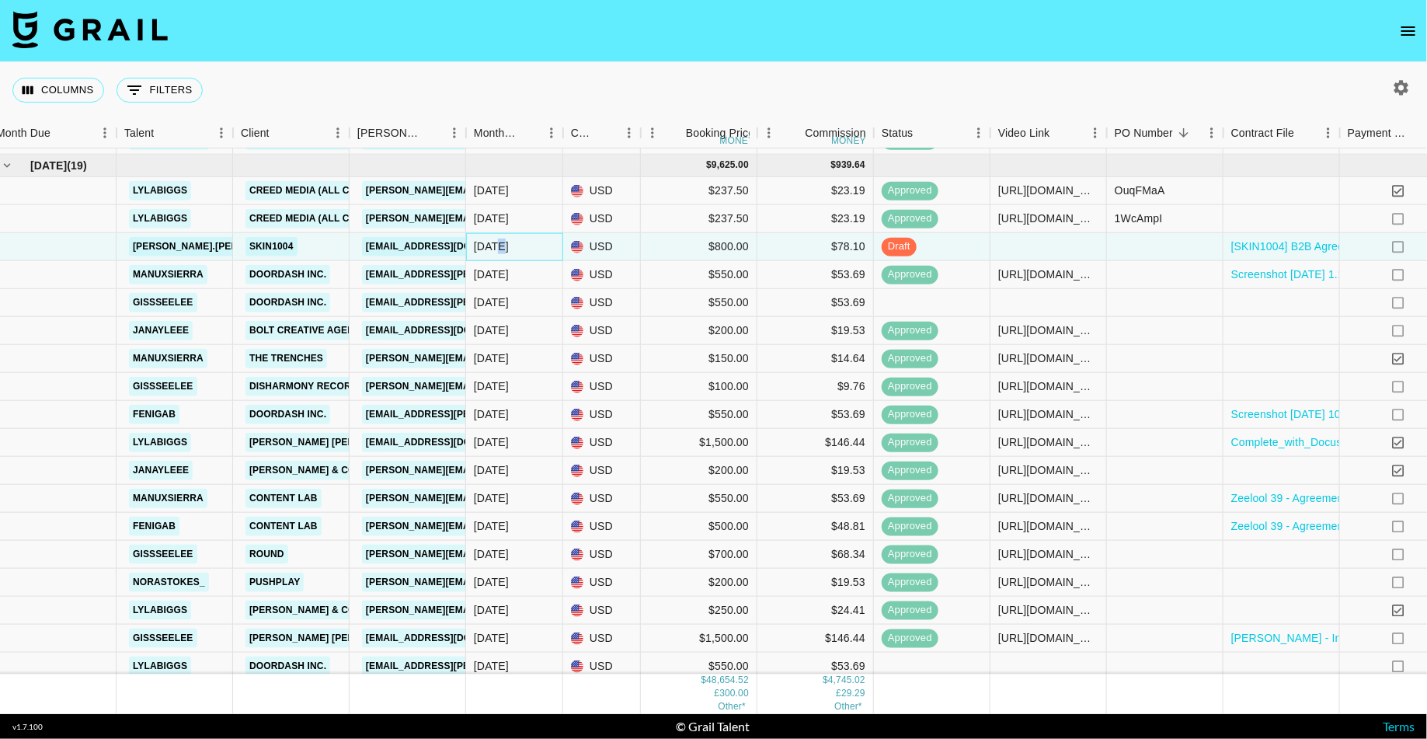
click at [496, 242] on div "[DATE]" at bounding box center [491, 246] width 35 height 16
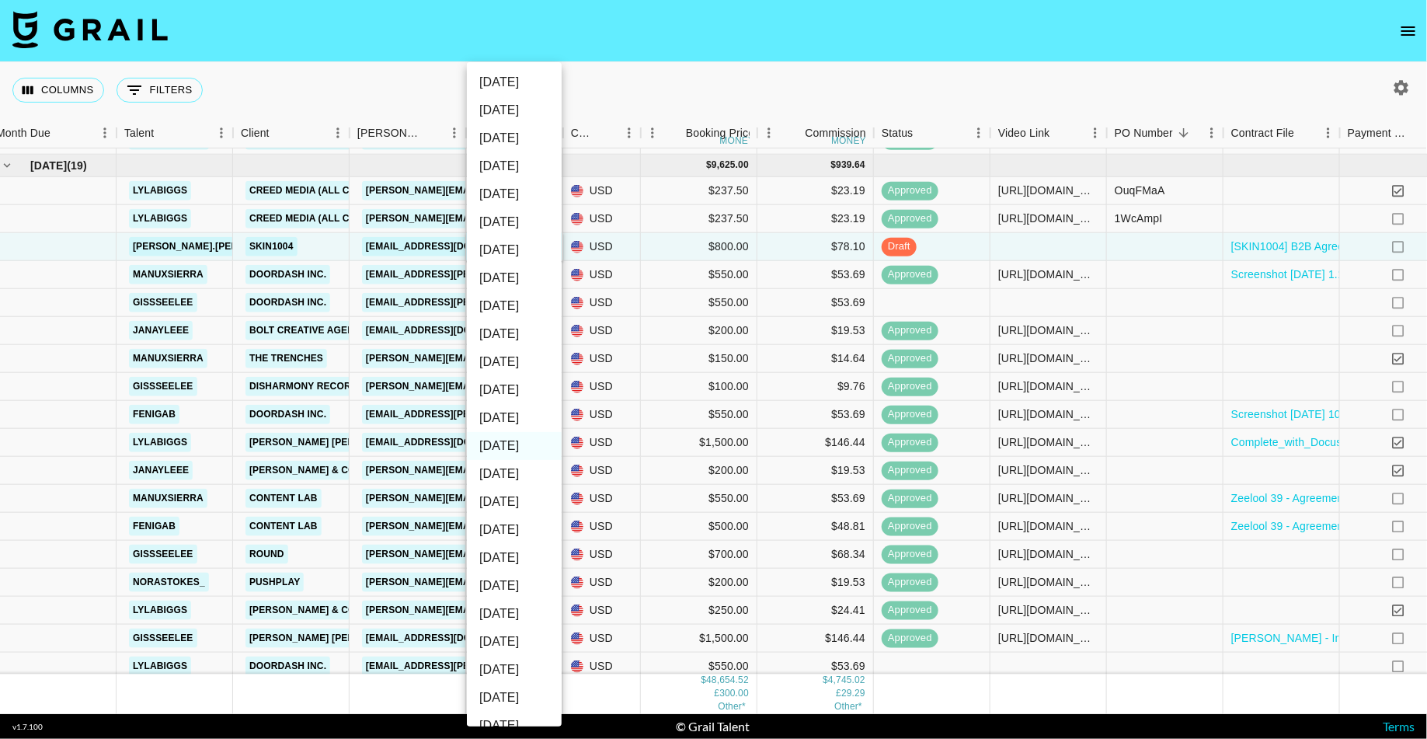
click at [495, 420] on li "[DATE]" at bounding box center [514, 418] width 95 height 28
type input "[DATE]"
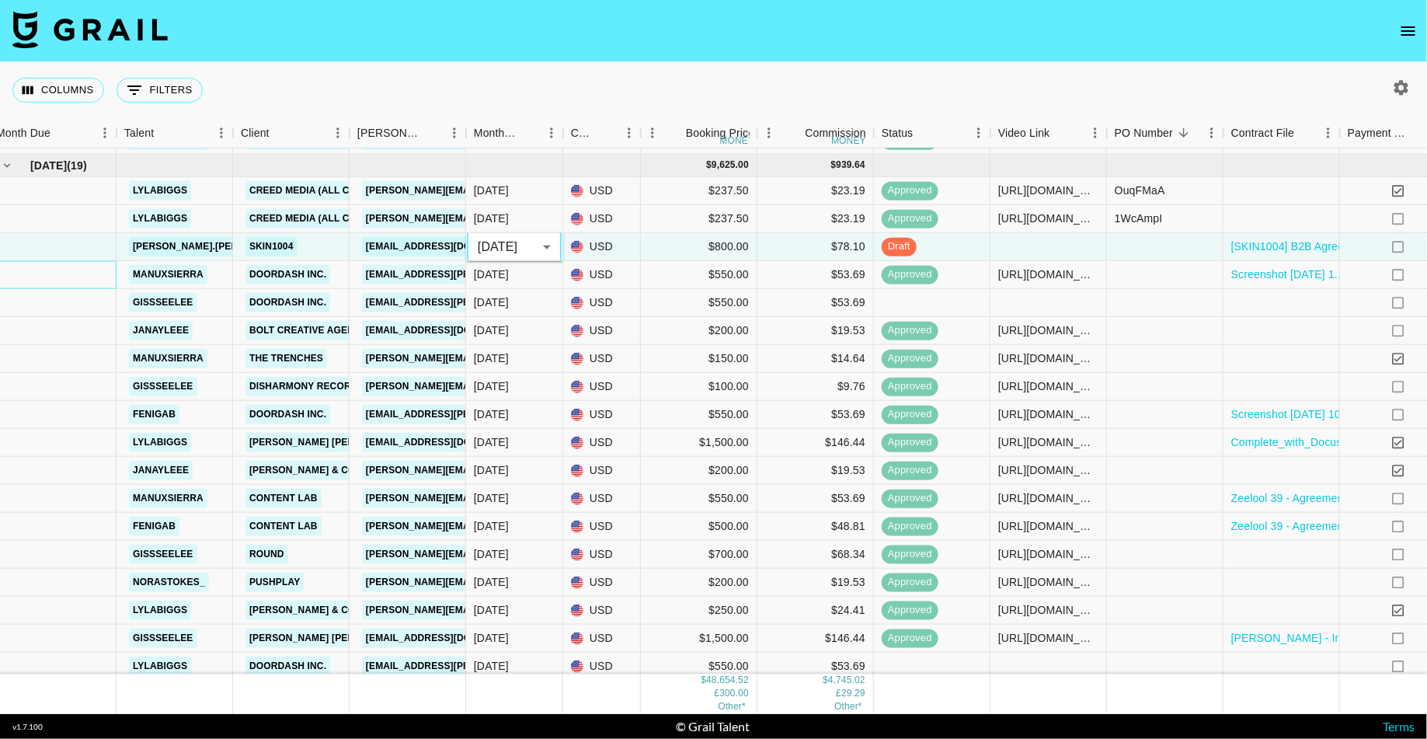
click at [94, 286] on div at bounding box center [52, 274] width 128 height 28
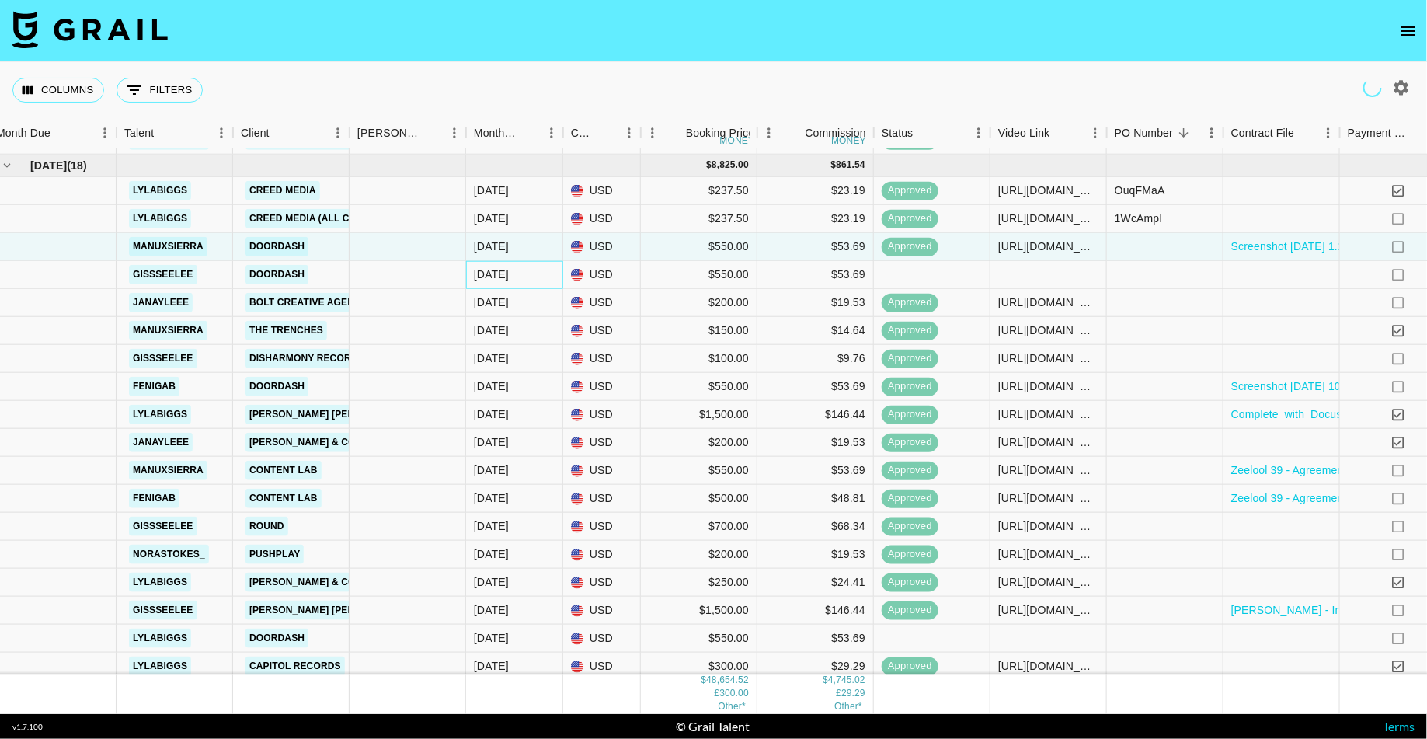
click at [500, 270] on div "[DATE]" at bounding box center [491, 274] width 35 height 16
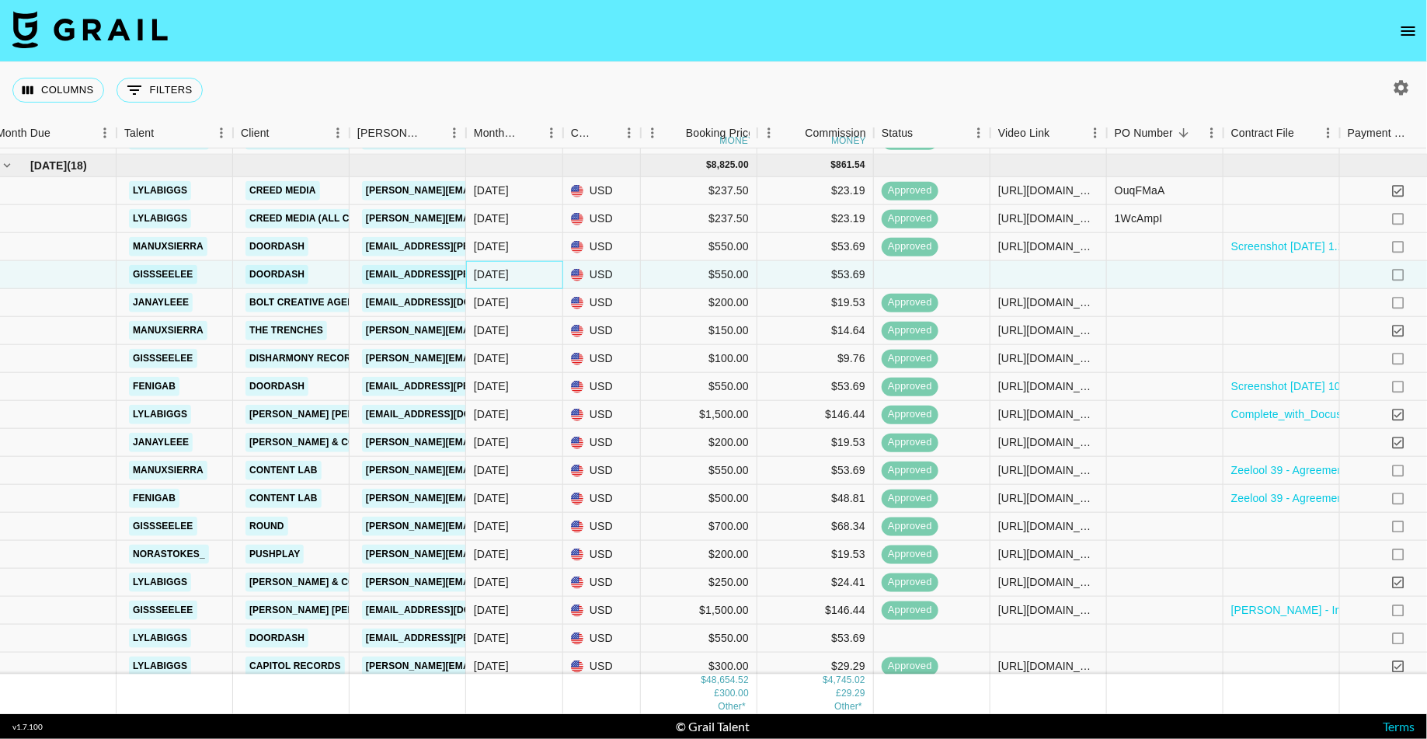
click at [500, 270] on div "[DATE]" at bounding box center [491, 274] width 35 height 16
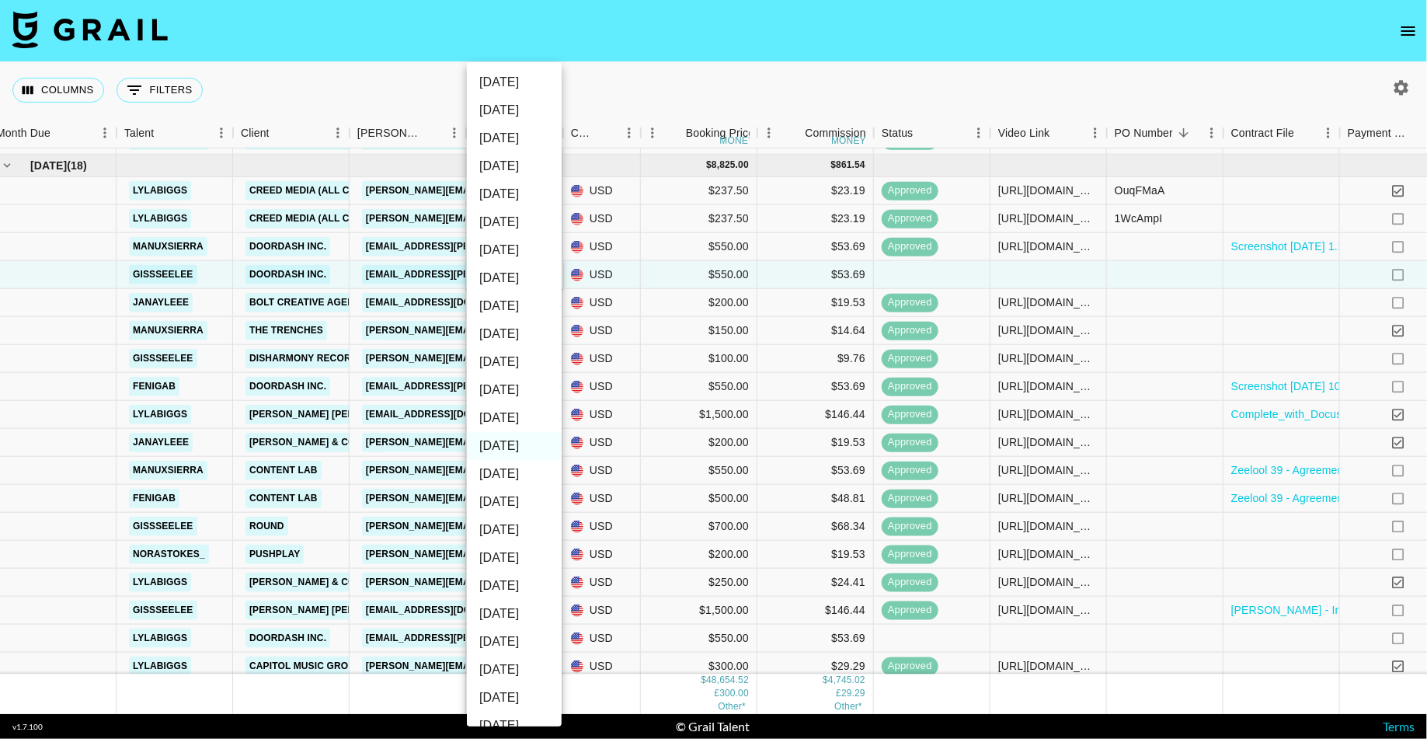
click at [489, 419] on li "[DATE]" at bounding box center [514, 418] width 95 height 28
type input "[DATE]"
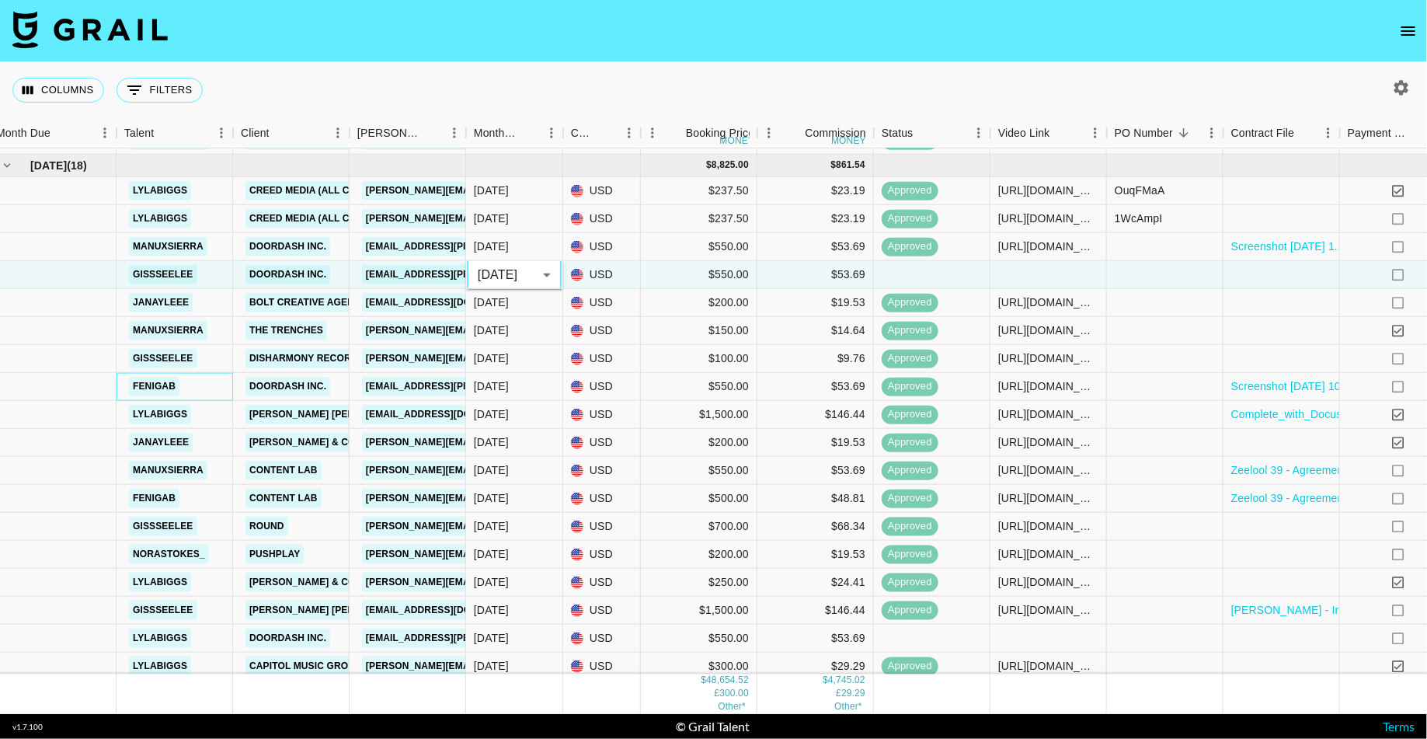
click at [132, 374] on div "fenigab" at bounding box center [154, 385] width 60 height 29
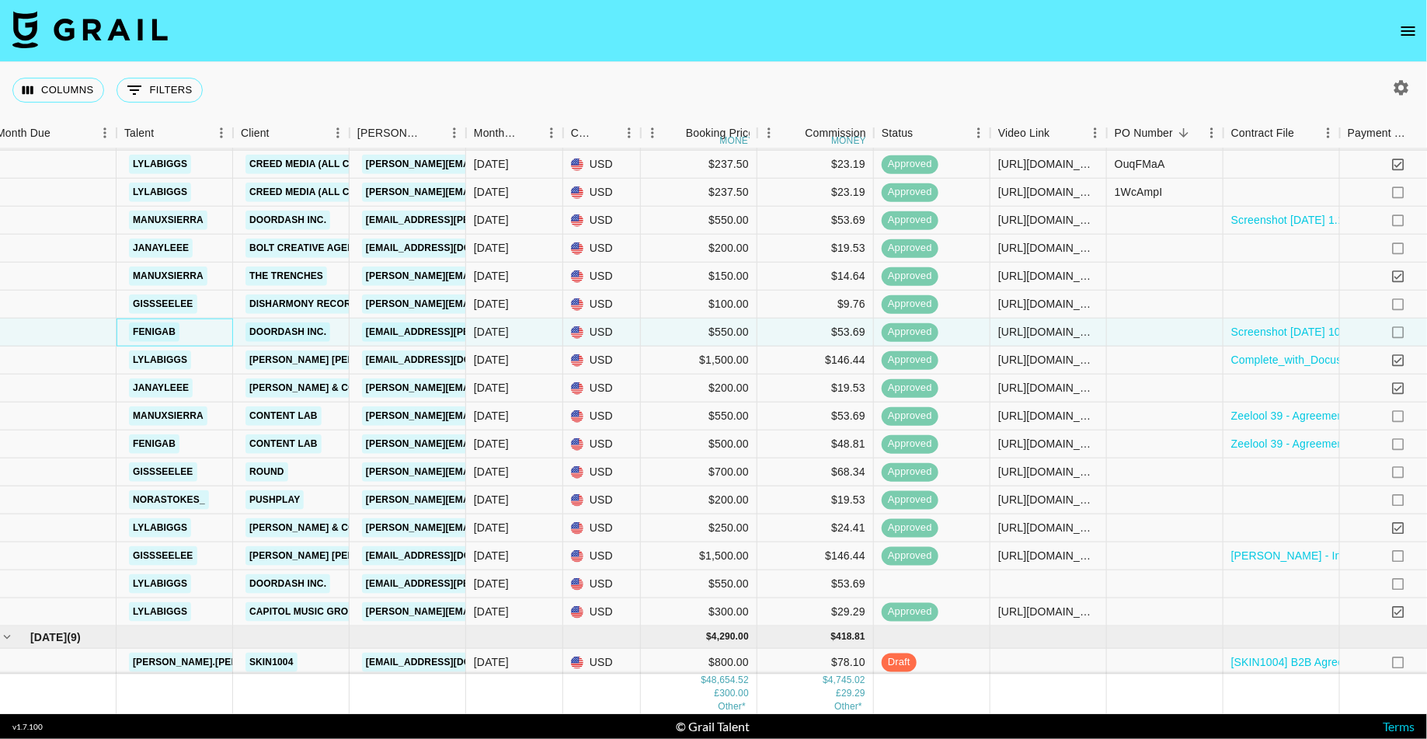
scroll to position [1620, 12]
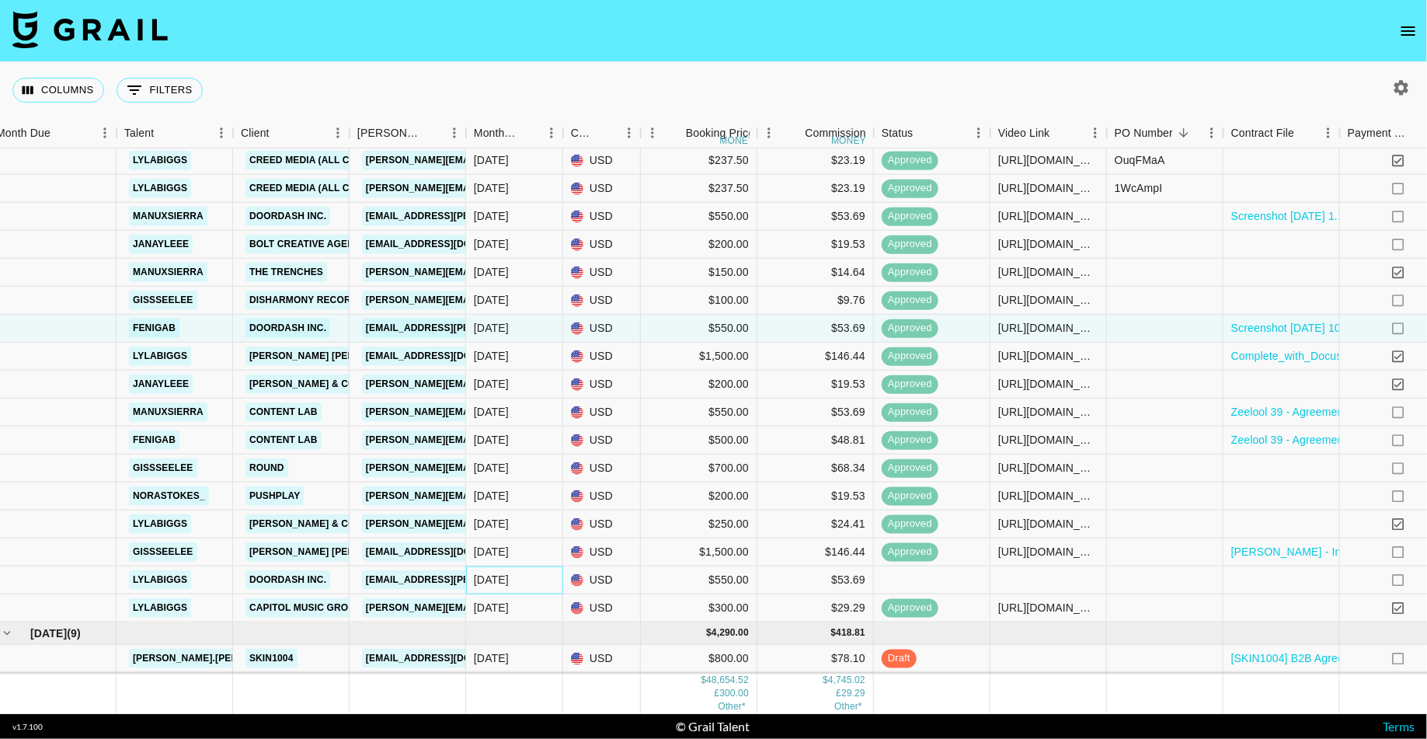
click at [503, 578] on div "[DATE]" at bounding box center [491, 580] width 35 height 16
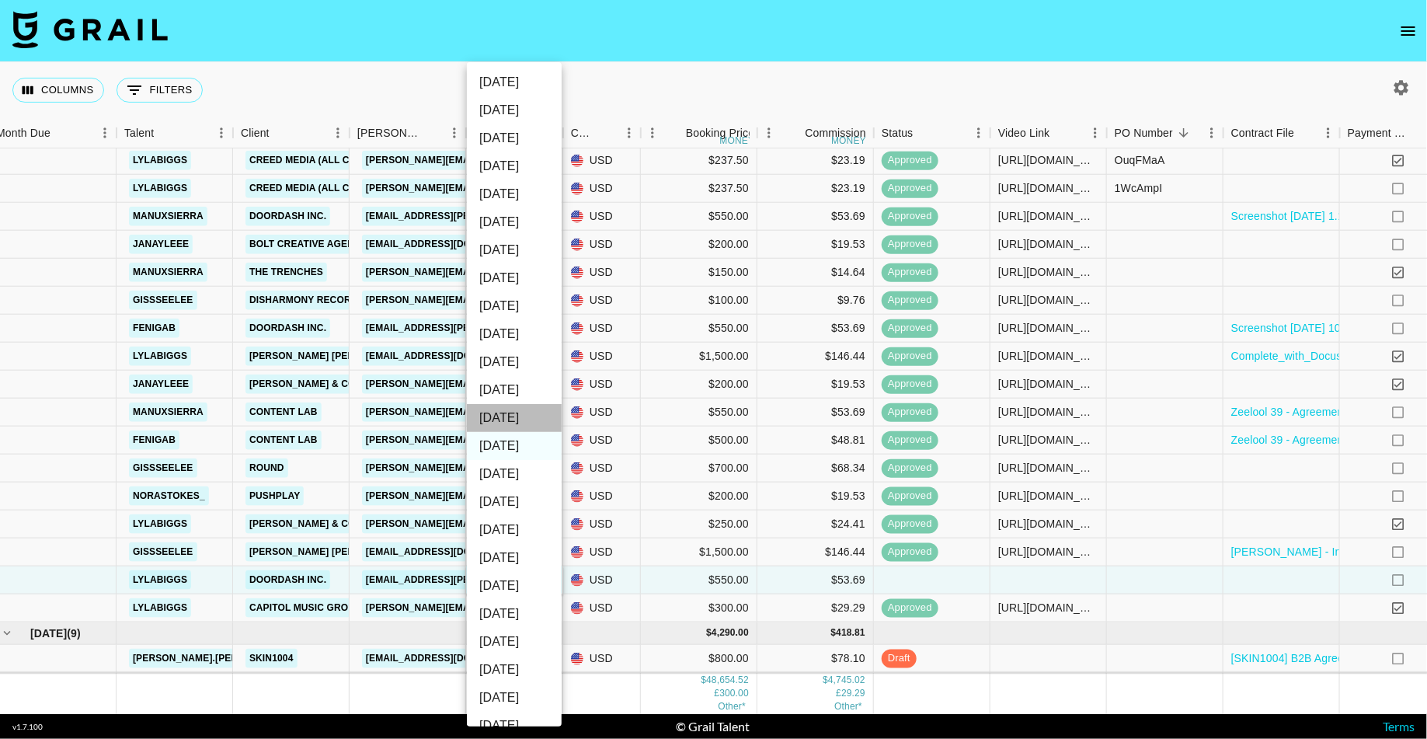
click at [493, 426] on li "[DATE]" at bounding box center [514, 418] width 95 height 28
type input "[DATE]"
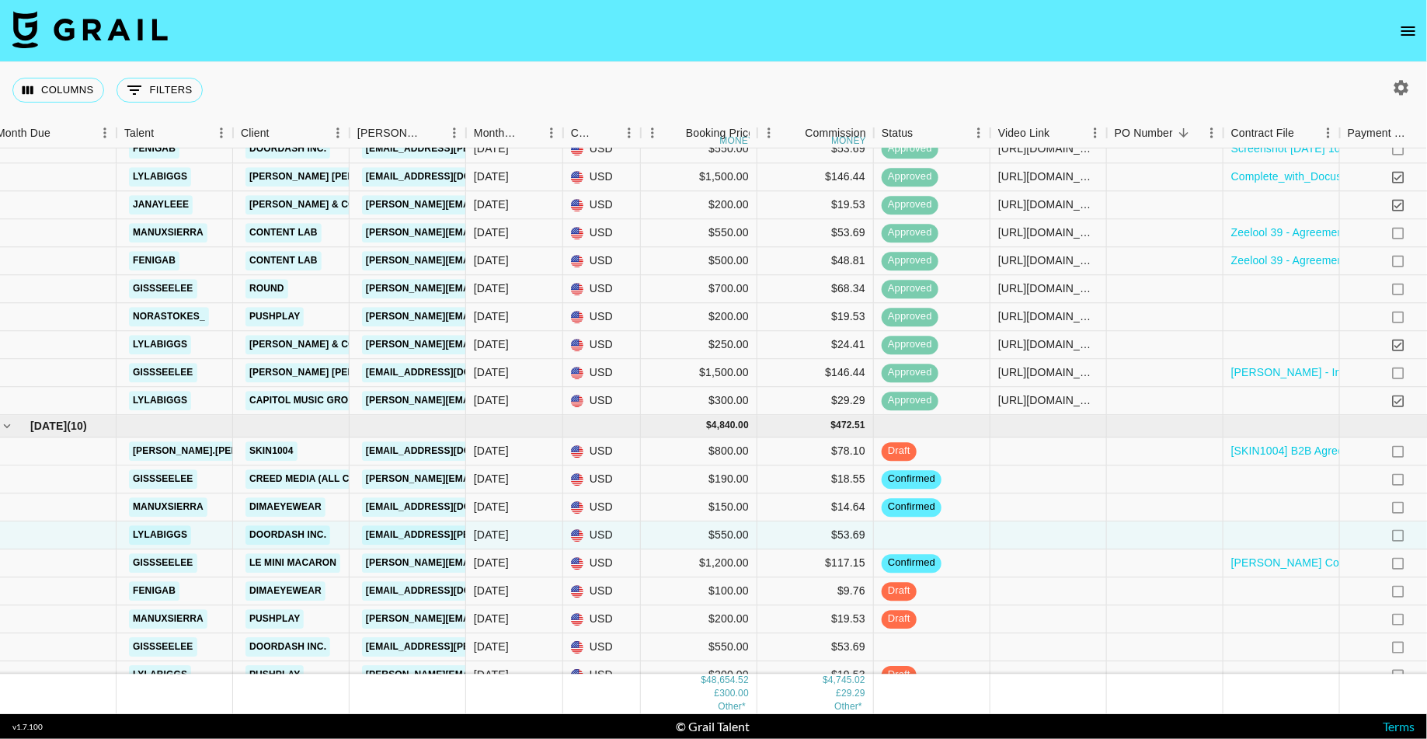
scroll to position [1841, 12]
